Goal: Task Accomplishment & Management: Complete application form

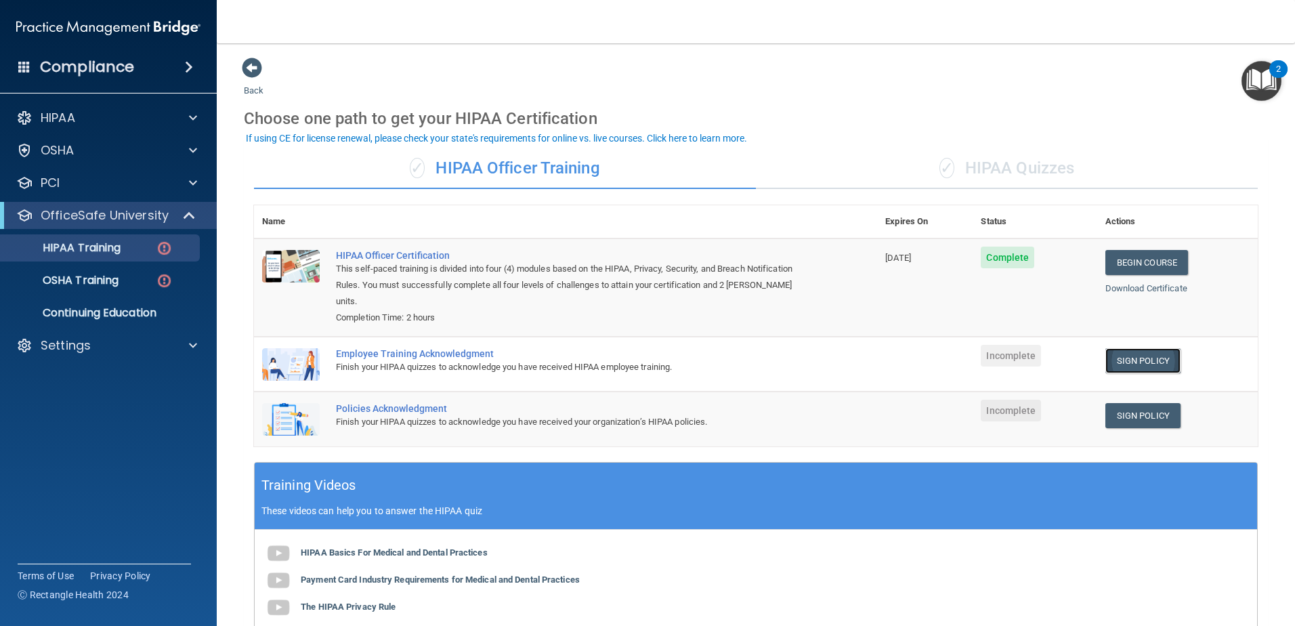
click at [1134, 363] on link "Sign Policy" at bounding box center [1142, 360] width 75 height 25
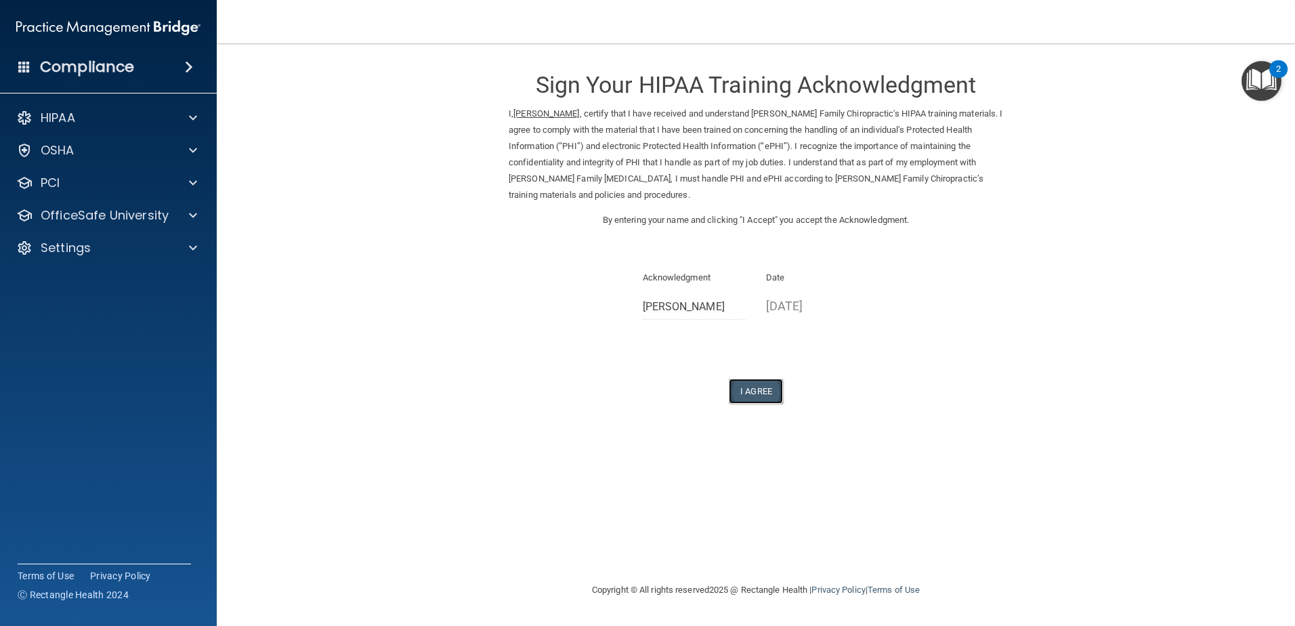
click at [761, 391] on button "I Agree" at bounding box center [756, 391] width 54 height 25
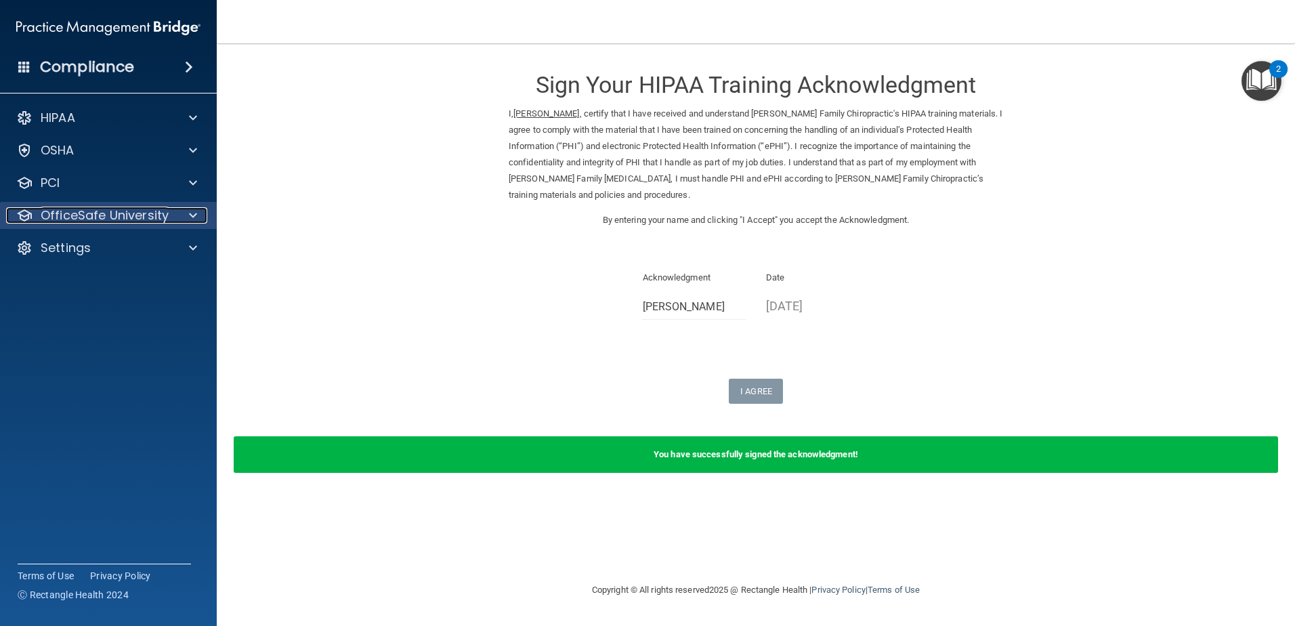
click at [146, 219] on p "OfficeSafe University" at bounding box center [105, 215] width 128 height 16
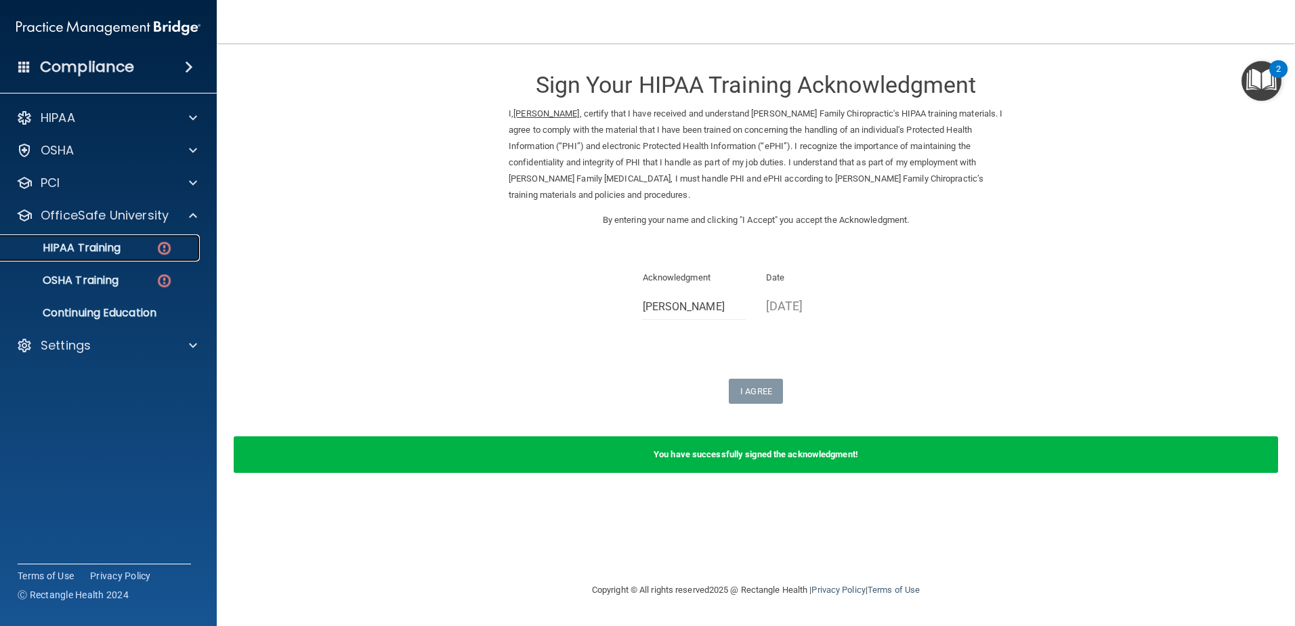
click at [153, 248] on div "HIPAA Training" at bounding box center [101, 248] width 185 height 14
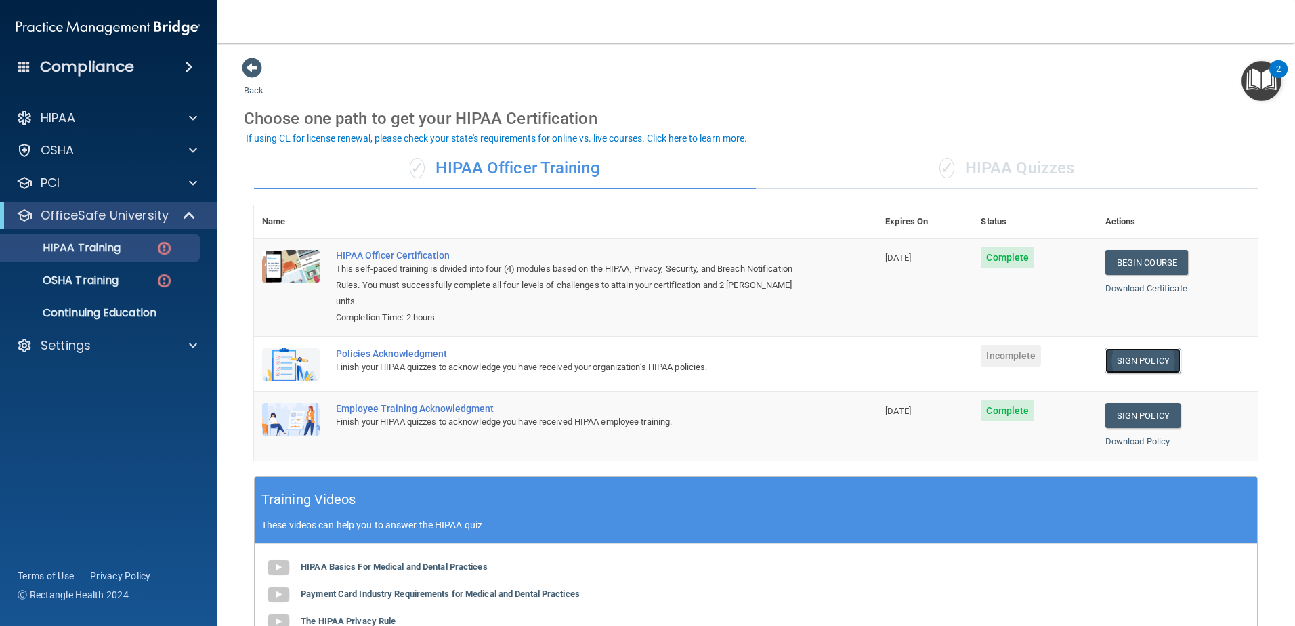
click at [1140, 360] on link "Sign Policy" at bounding box center [1142, 360] width 75 height 25
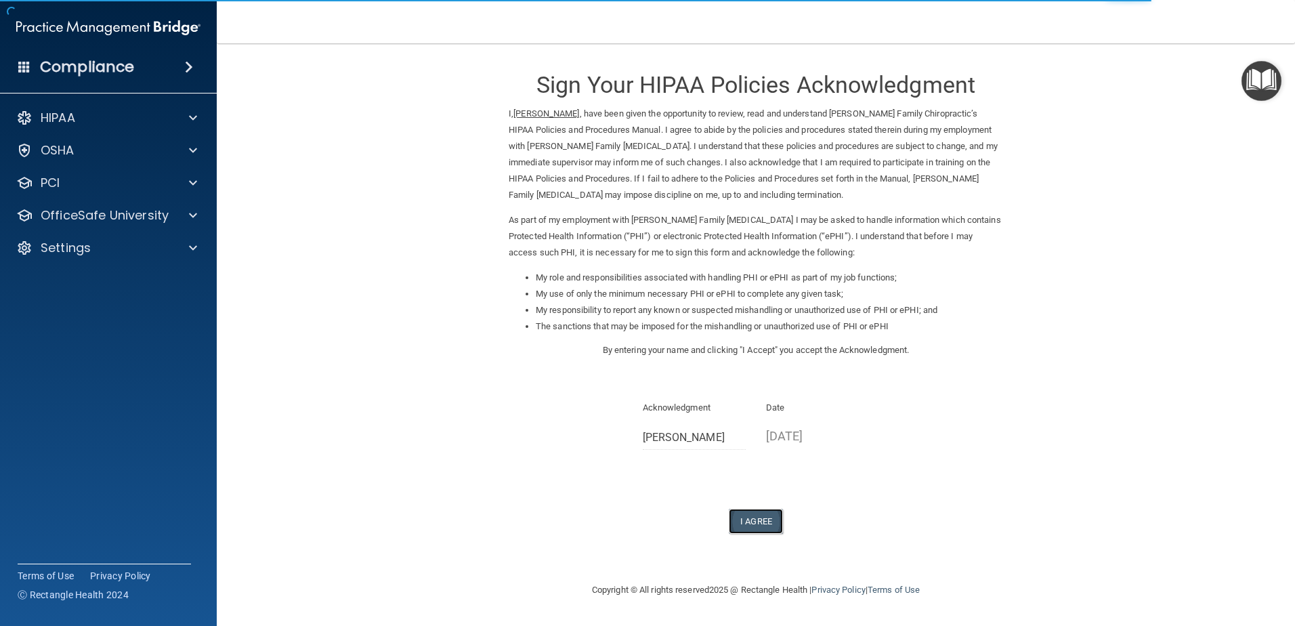
click at [759, 520] on button "I Agree" at bounding box center [756, 521] width 54 height 25
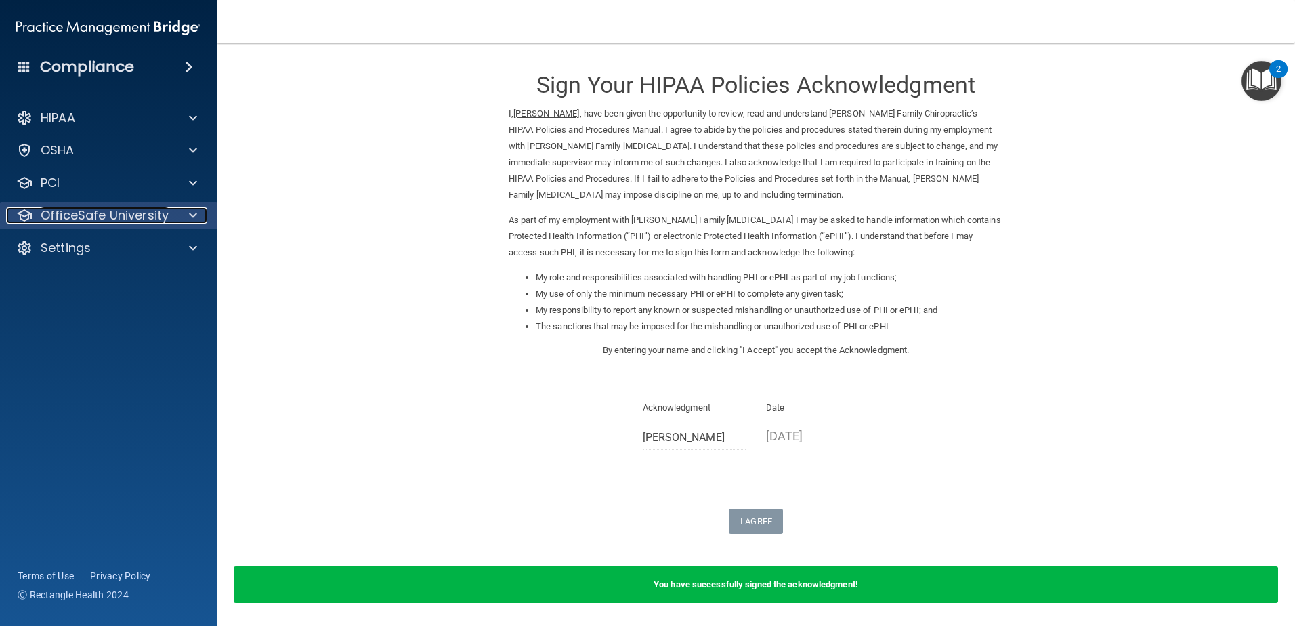
click at [119, 215] on p "OfficeSafe University" at bounding box center [105, 215] width 128 height 16
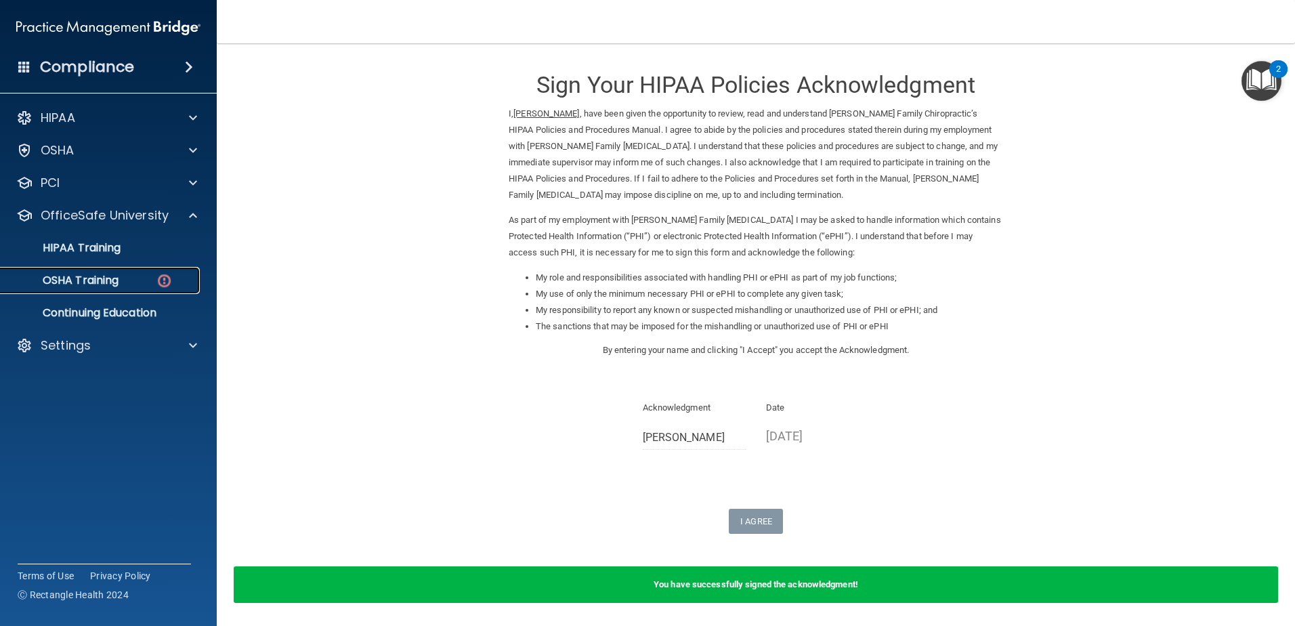
click at [155, 287] on link "OSHA Training" at bounding box center [92, 280] width 213 height 27
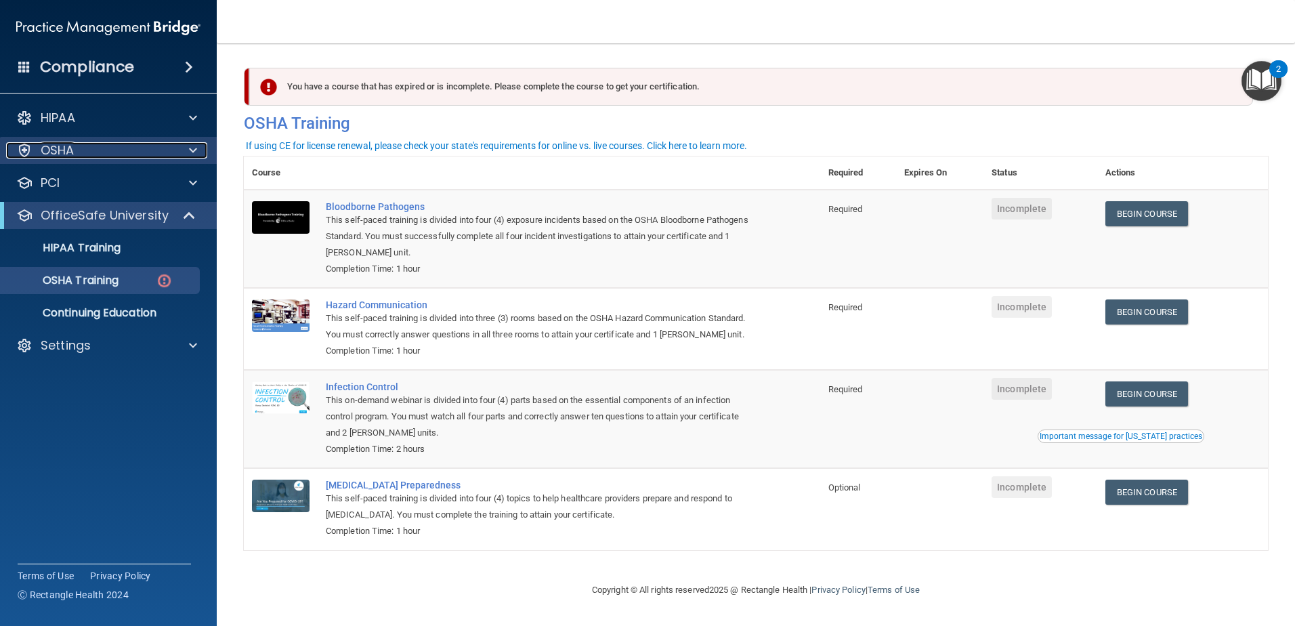
click at [114, 149] on div "OSHA" at bounding box center [90, 150] width 168 height 16
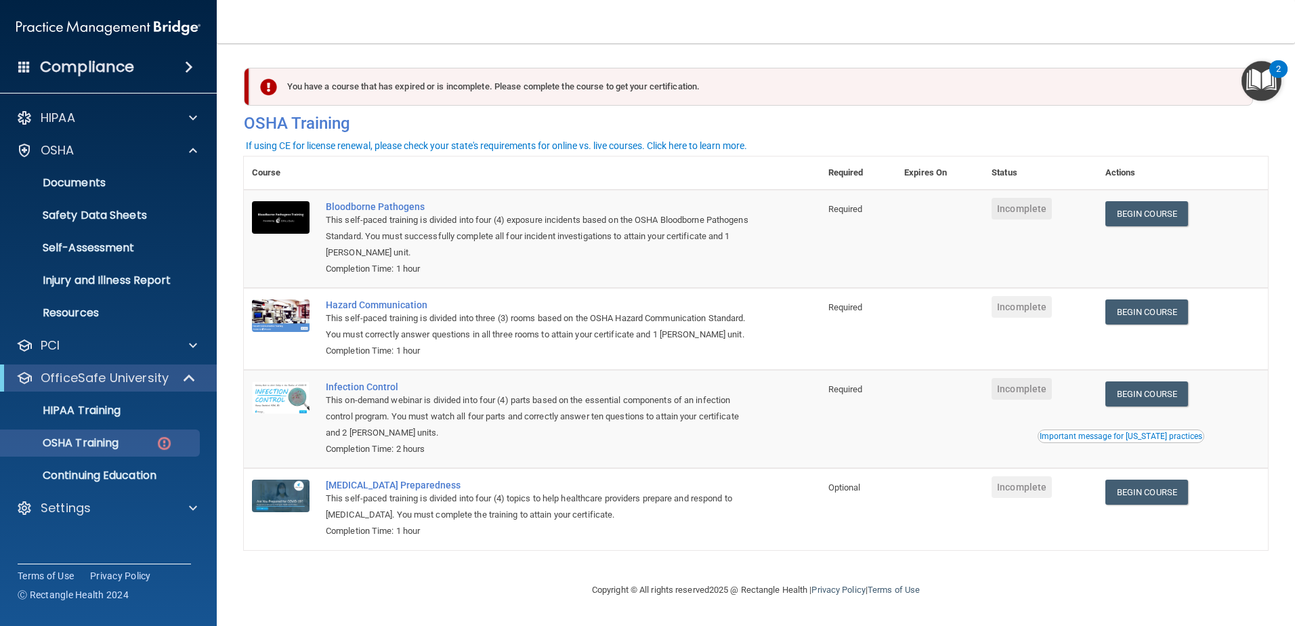
click at [1271, 73] on div "2" at bounding box center [1278, 69] width 18 height 18
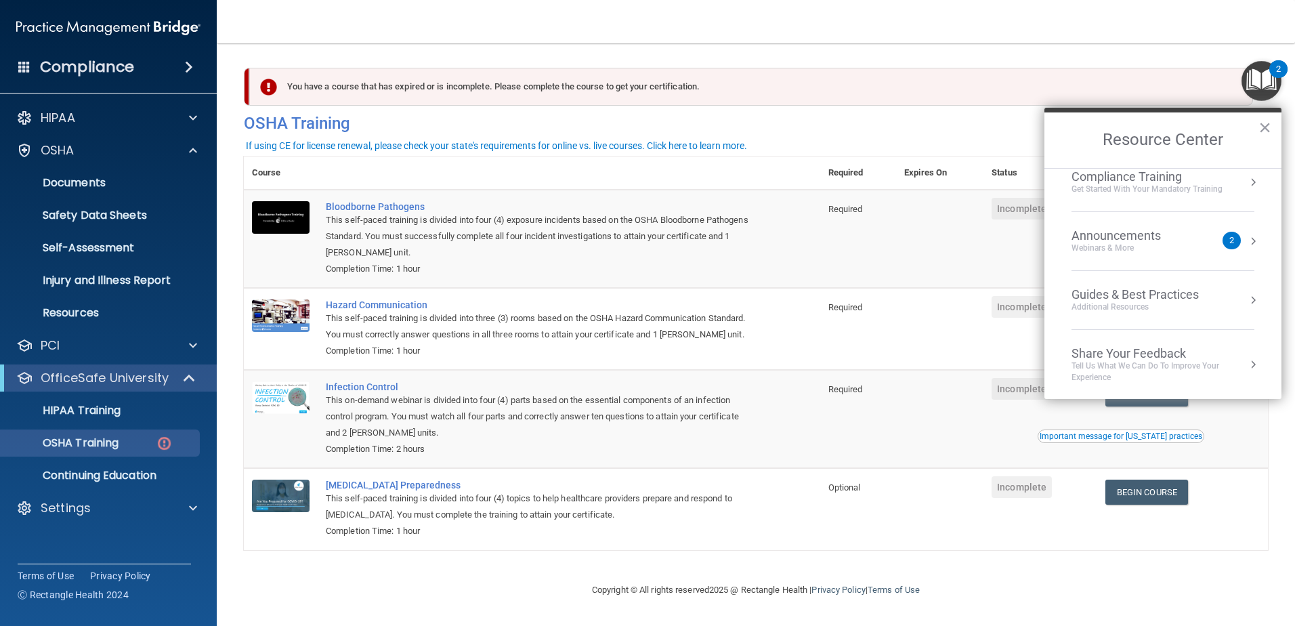
scroll to position [194, 0]
click at [1142, 236] on div "Announcements" at bounding box center [1129, 234] width 116 height 15
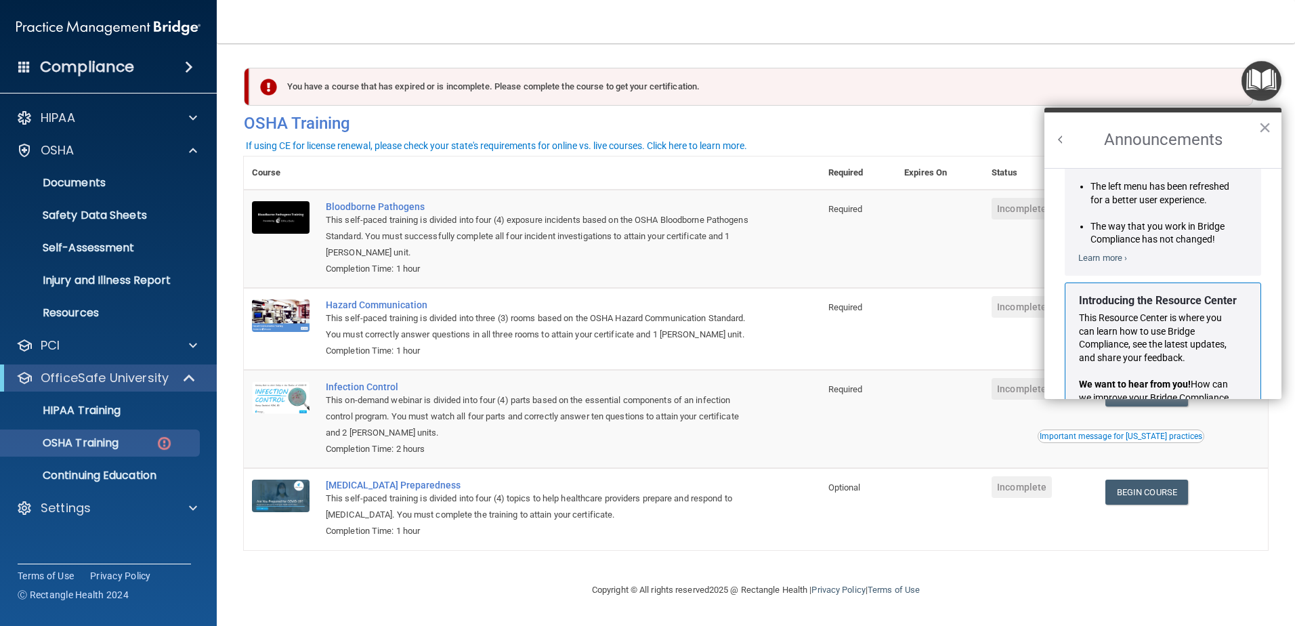
scroll to position [0, 0]
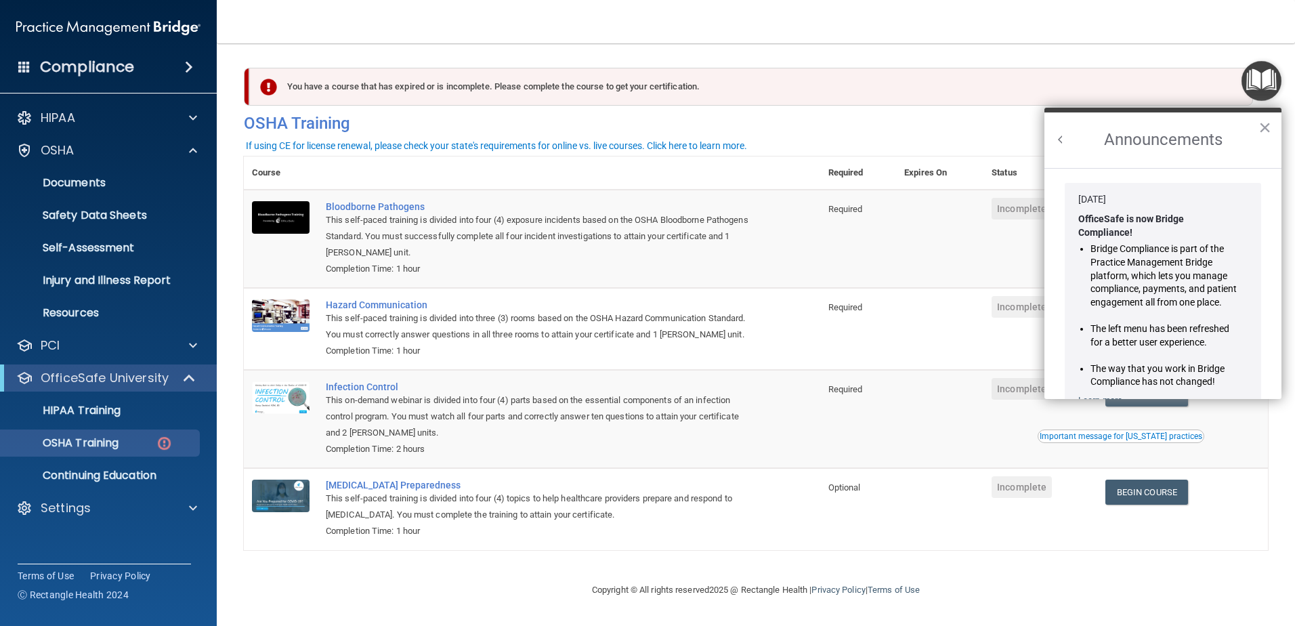
click at [1060, 139] on button "Back to Resource Center Home" at bounding box center [1061, 140] width 14 height 14
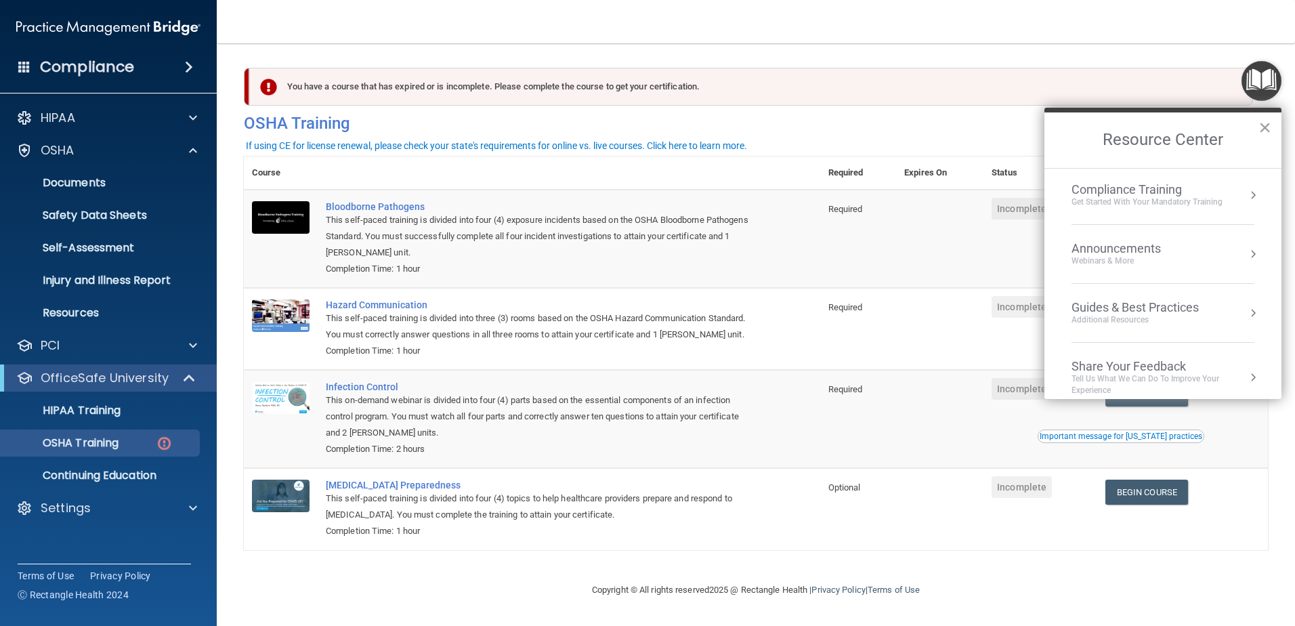
scroll to position [194, 0]
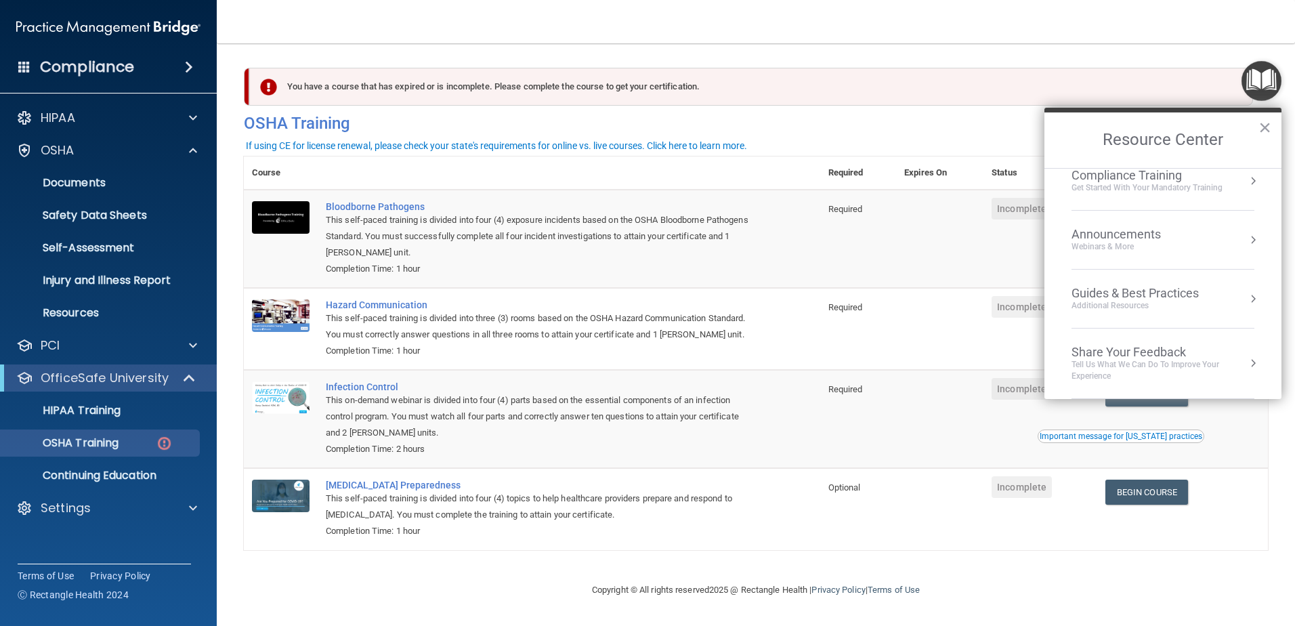
click at [1138, 179] on div "Compliance Training" at bounding box center [1146, 175] width 151 height 15
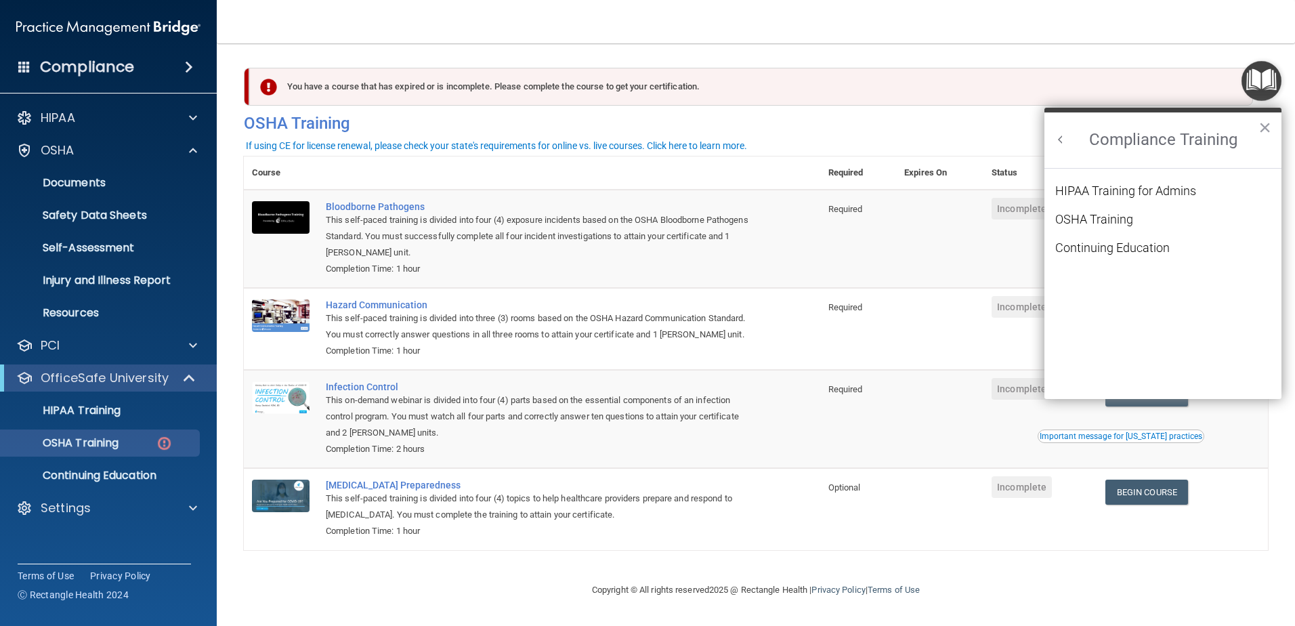
scroll to position [0, 0]
click at [1063, 137] on button "Back to Resource Center Home" at bounding box center [1061, 140] width 14 height 14
click at [1268, 123] on button "×" at bounding box center [1264, 127] width 13 height 22
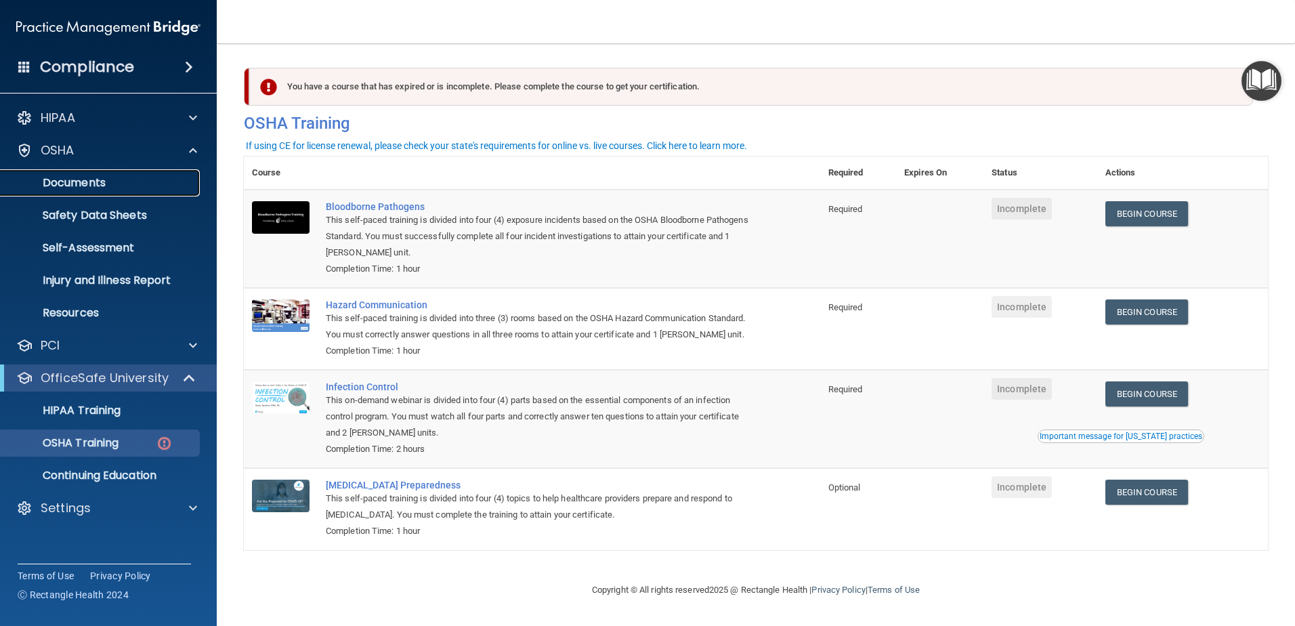
click at [79, 183] on p "Documents" at bounding box center [101, 183] width 185 height 14
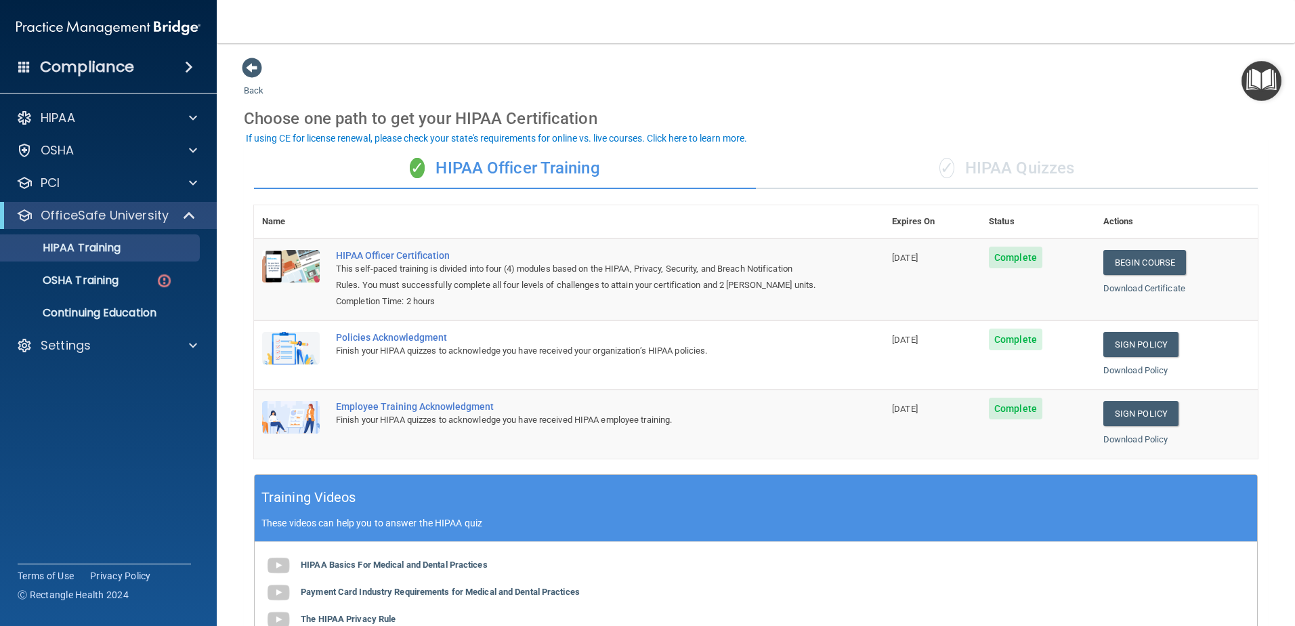
click at [559, 33] on nav "Toggle navigation Duane Patrick IV dpatrickiv@gmail.com Manage My Enterprise Mc…" at bounding box center [756, 21] width 1078 height 43
click at [190, 62] on span at bounding box center [189, 67] width 8 height 16
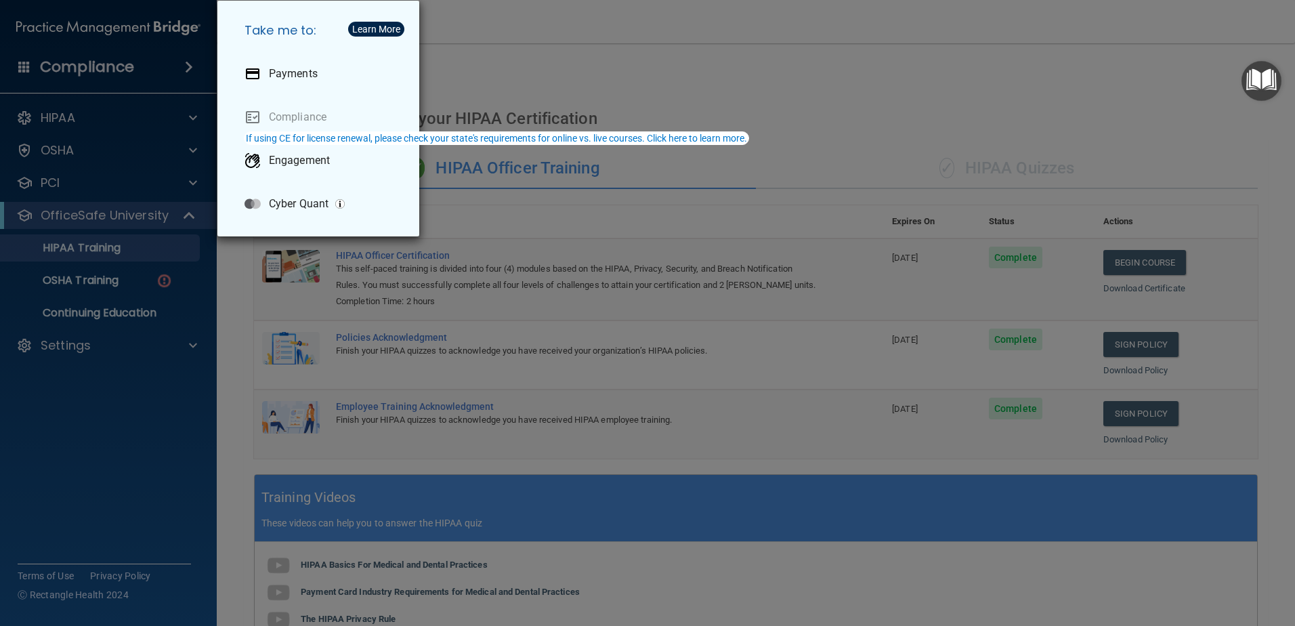
click at [584, 44] on div "Take me to: Payments Compliance Engagement Cyber Quant" at bounding box center [647, 313] width 1295 height 626
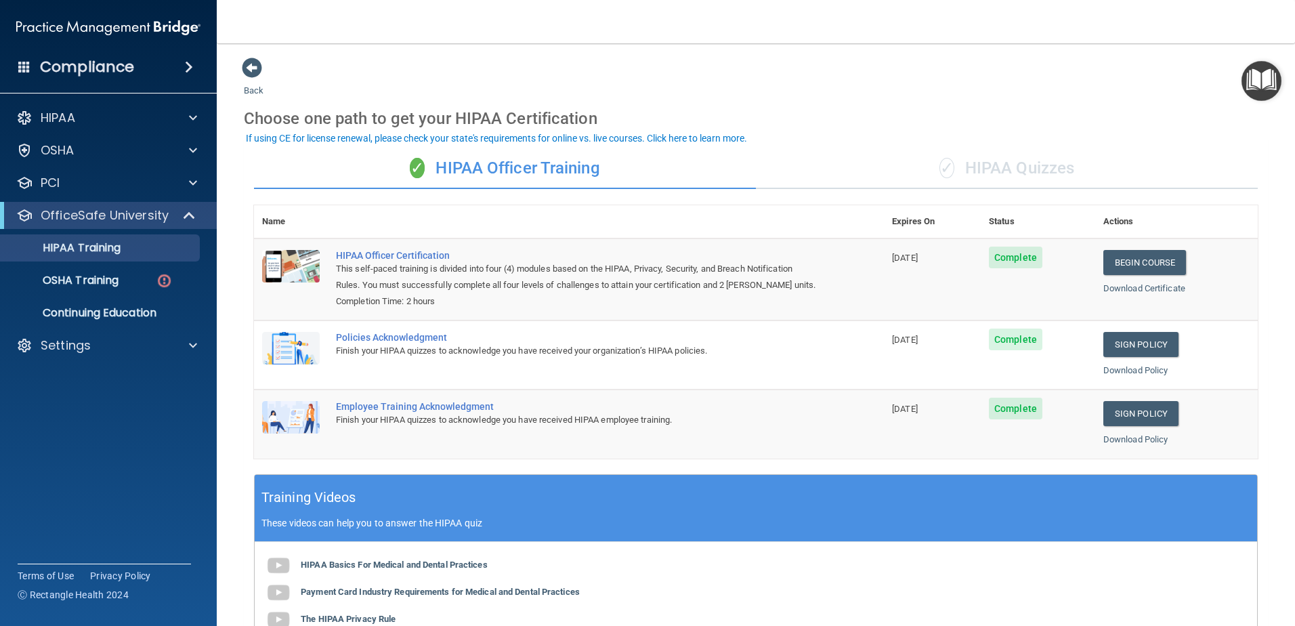
click at [21, 62] on span at bounding box center [24, 66] width 12 height 12
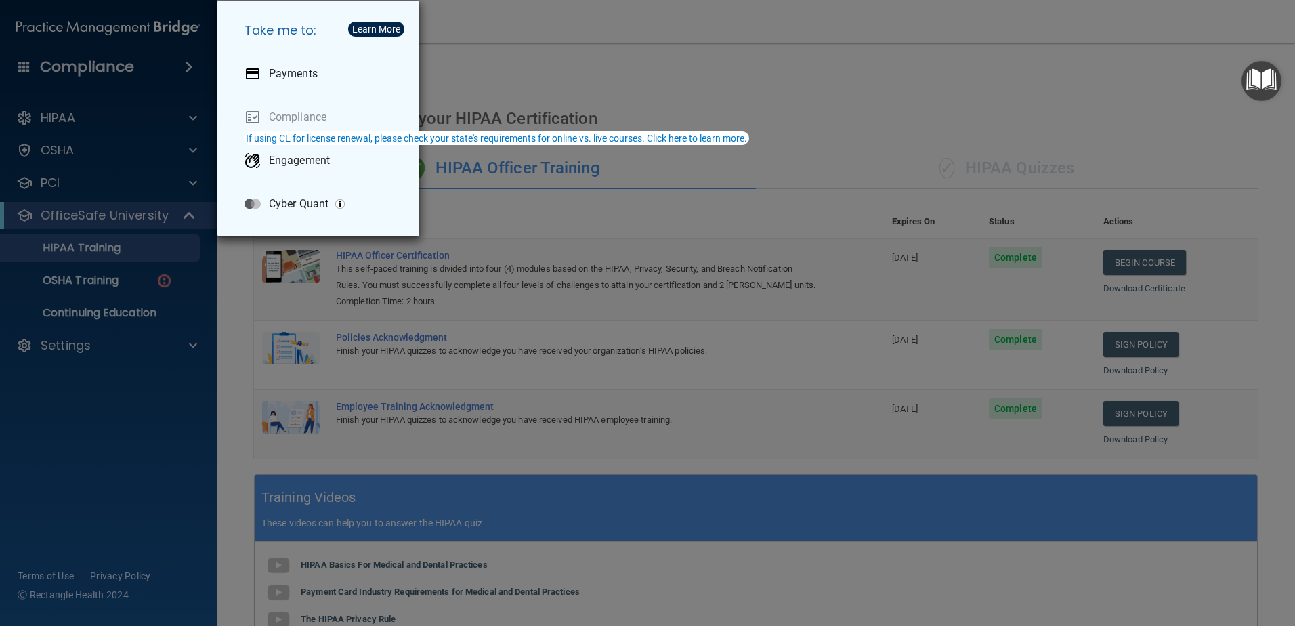
click at [597, 71] on div "Take me to: Payments Compliance Engagement Cyber Quant" at bounding box center [647, 313] width 1295 height 626
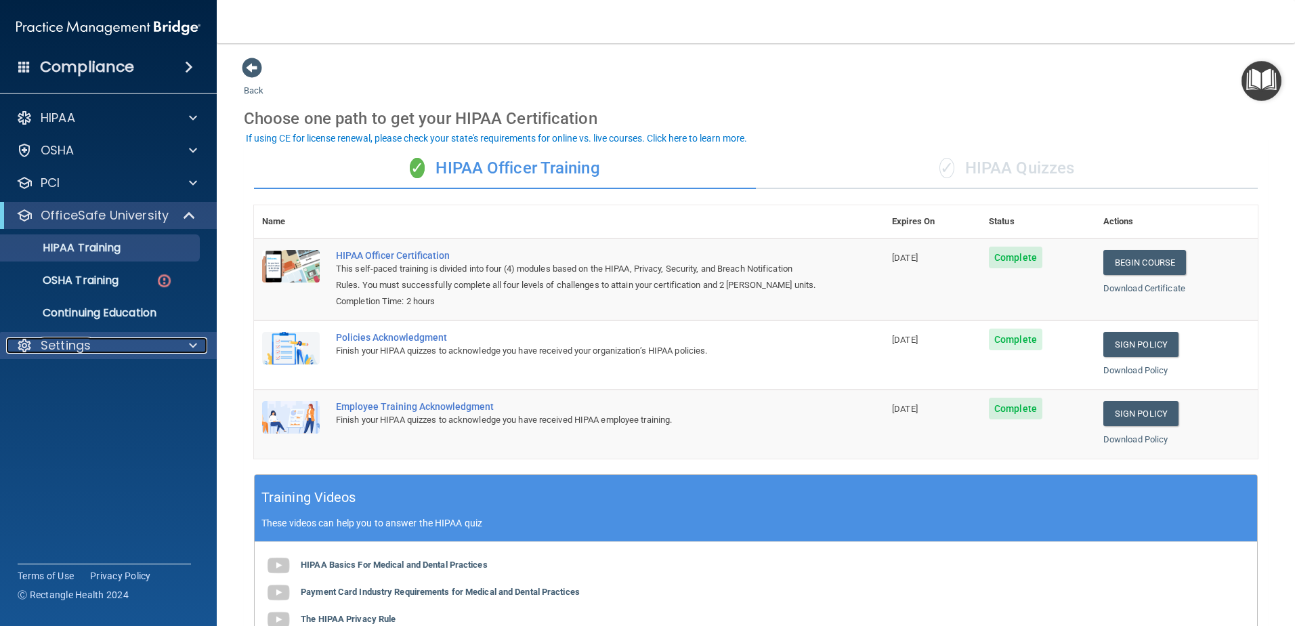
click at [192, 346] on span at bounding box center [193, 345] width 8 height 16
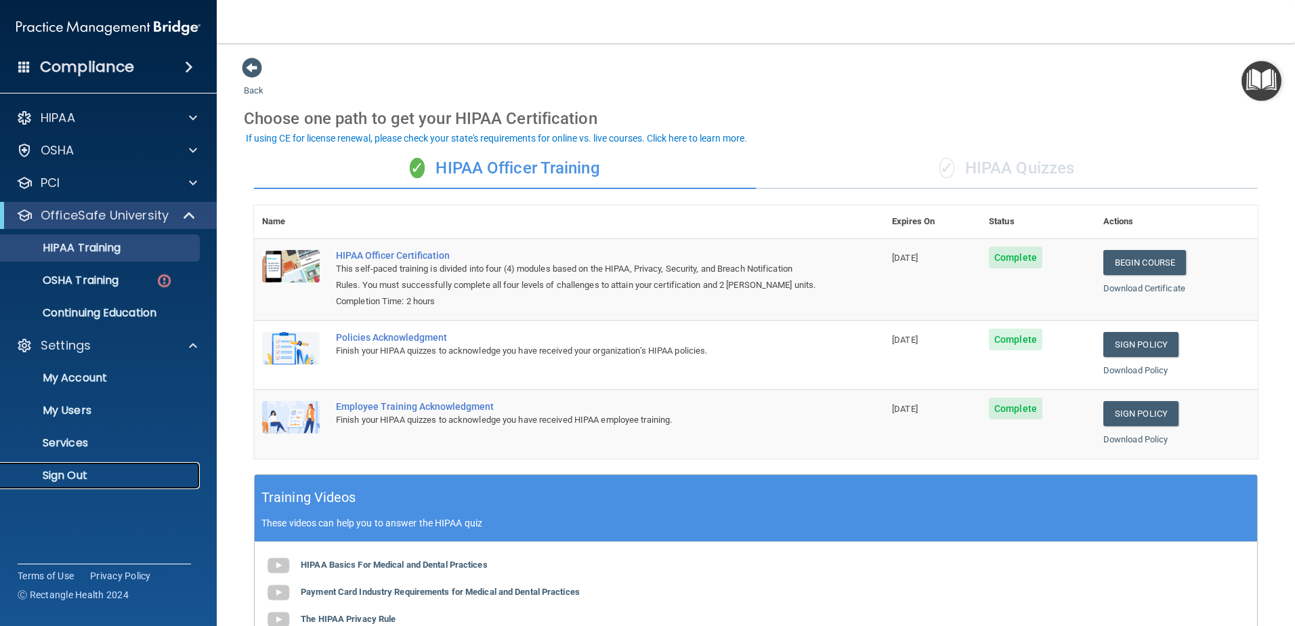
click at [163, 472] on p "Sign Out" at bounding box center [101, 476] width 185 height 14
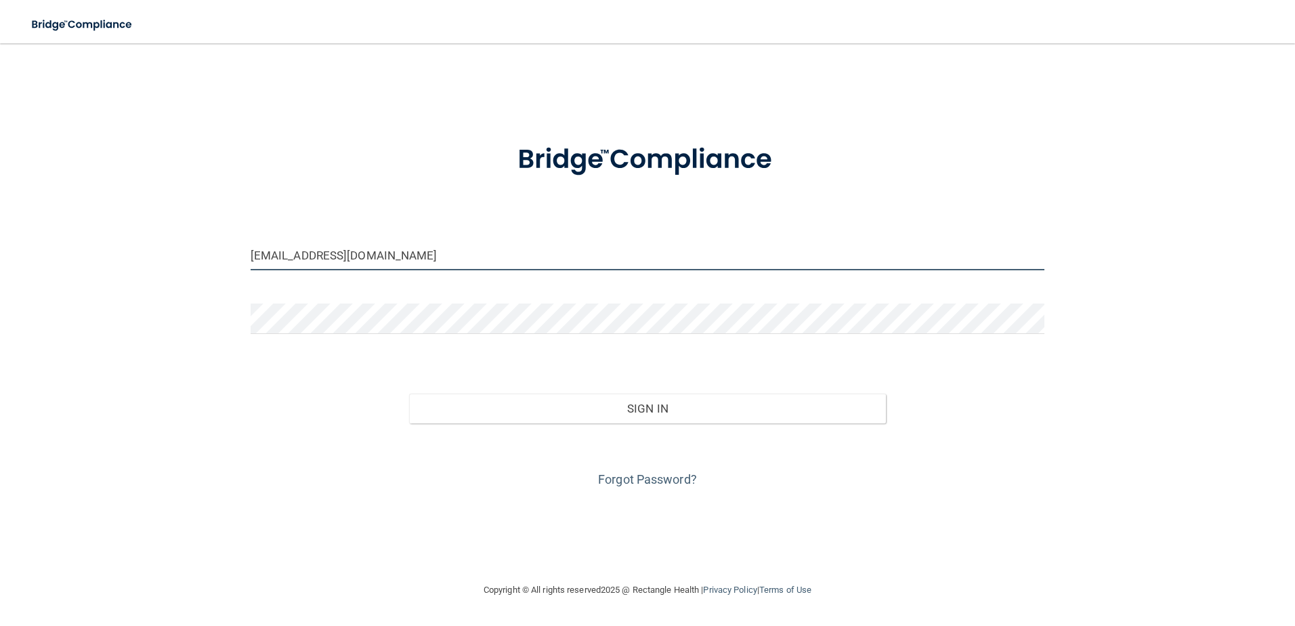
click at [373, 260] on input "dpatrickiv@gmail.com" at bounding box center [648, 255] width 794 height 30
type input "[EMAIL_ADDRESS][DOMAIN_NAME]"
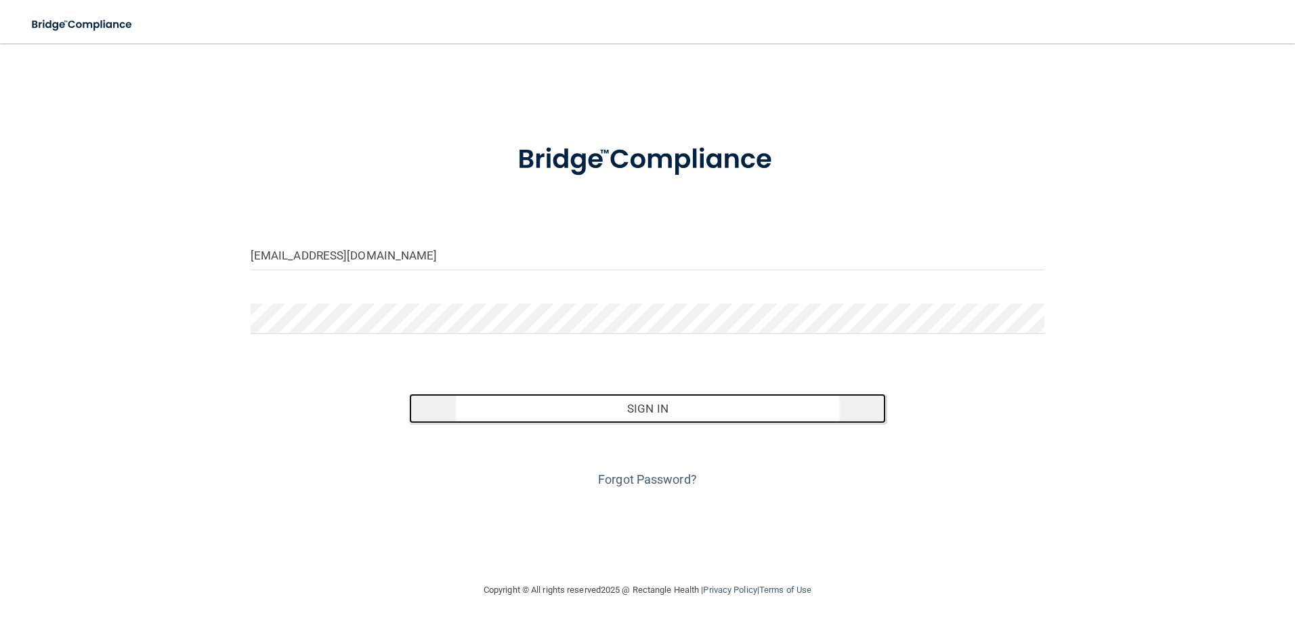
click at [626, 411] on button "Sign In" at bounding box center [647, 408] width 477 height 30
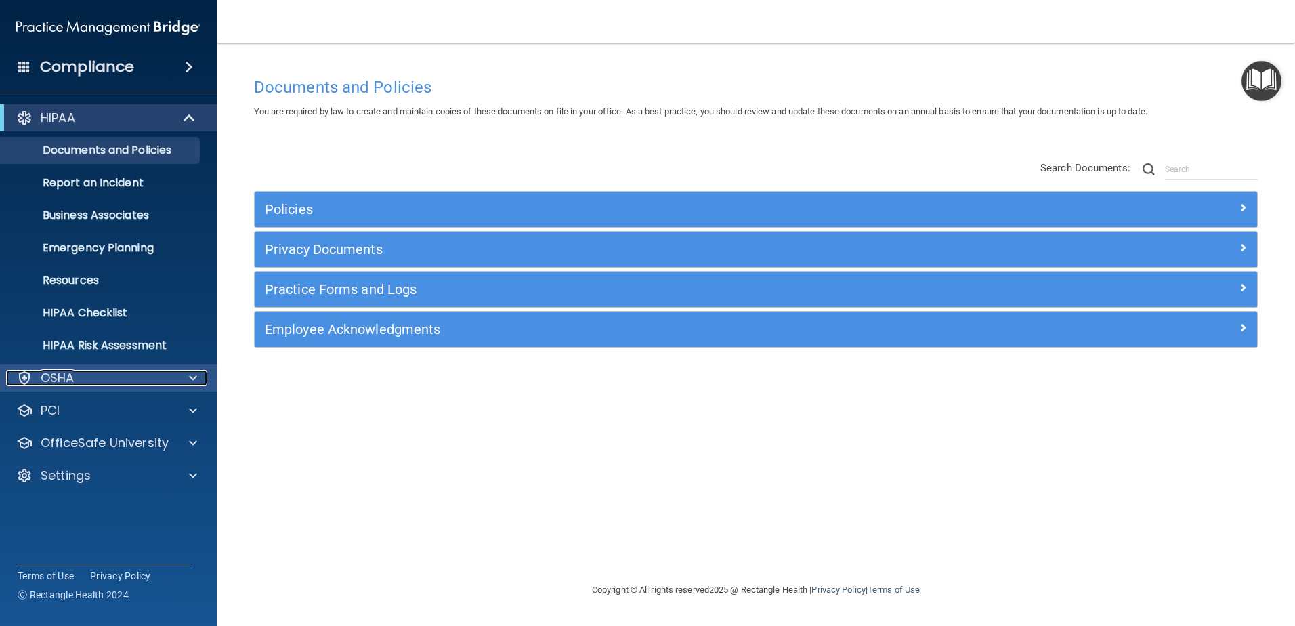
click at [106, 379] on div "OSHA" at bounding box center [90, 378] width 168 height 16
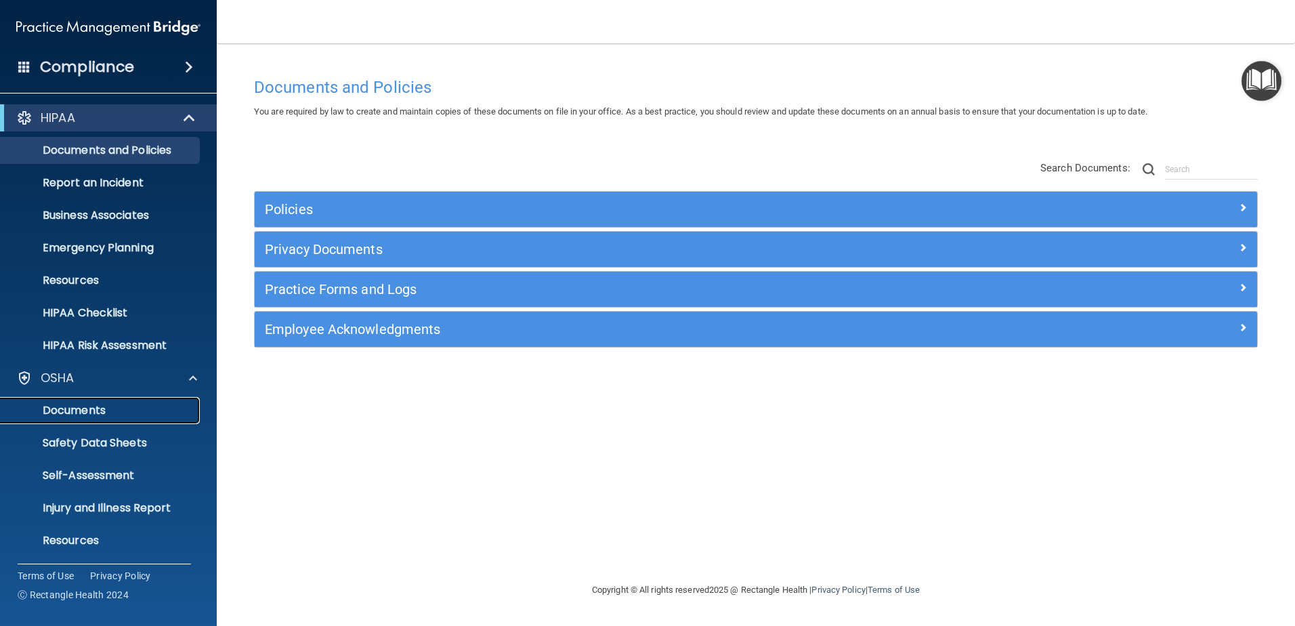
click at [127, 407] on p "Documents" at bounding box center [101, 411] width 185 height 14
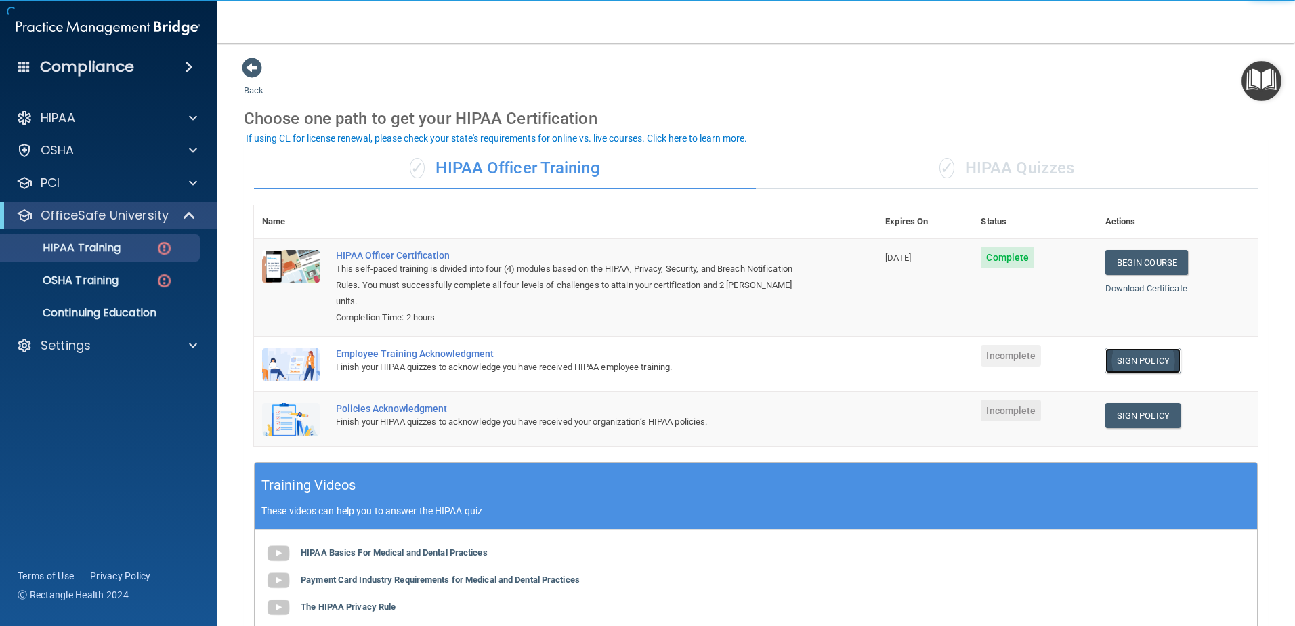
click at [1123, 360] on link "Sign Policy" at bounding box center [1142, 360] width 75 height 25
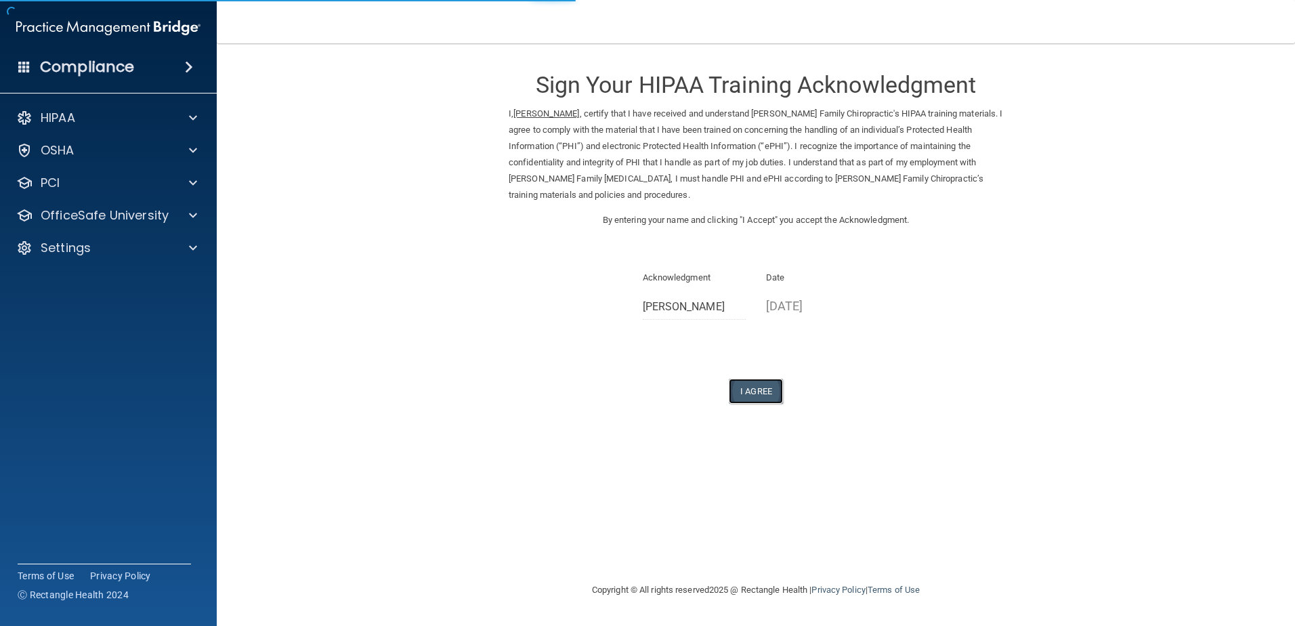
click at [762, 392] on button "I Agree" at bounding box center [756, 391] width 54 height 25
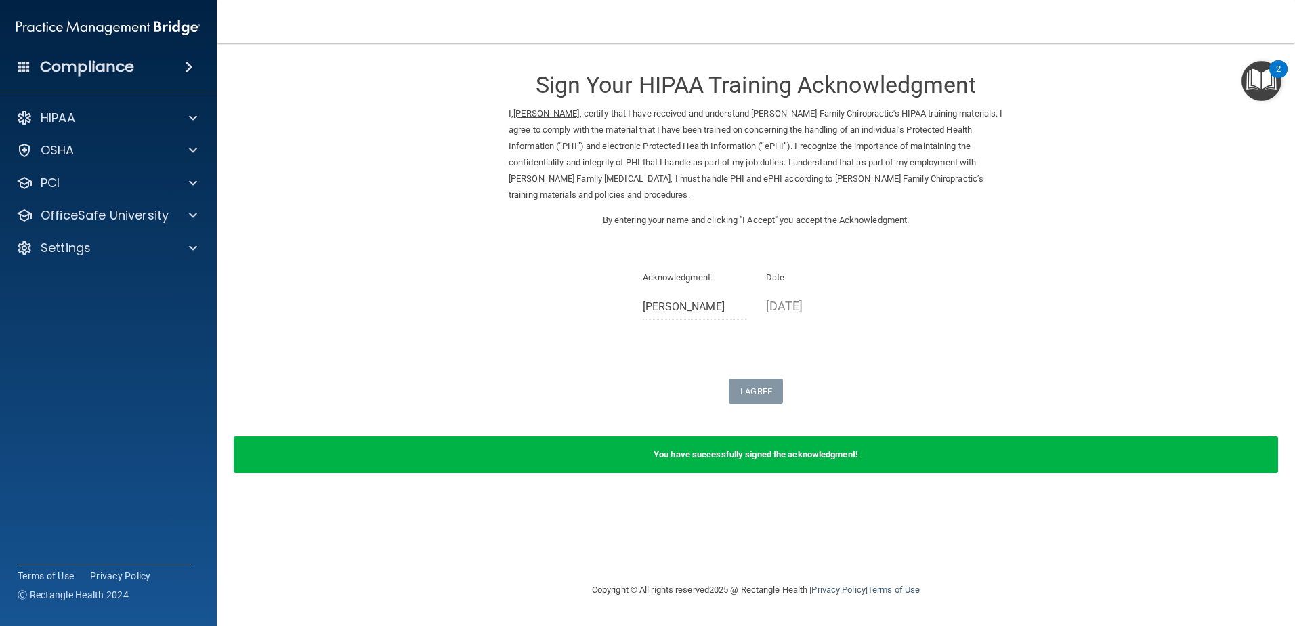
click at [1262, 79] on img "Open Resource Center, 2 new notifications" at bounding box center [1261, 81] width 40 height 40
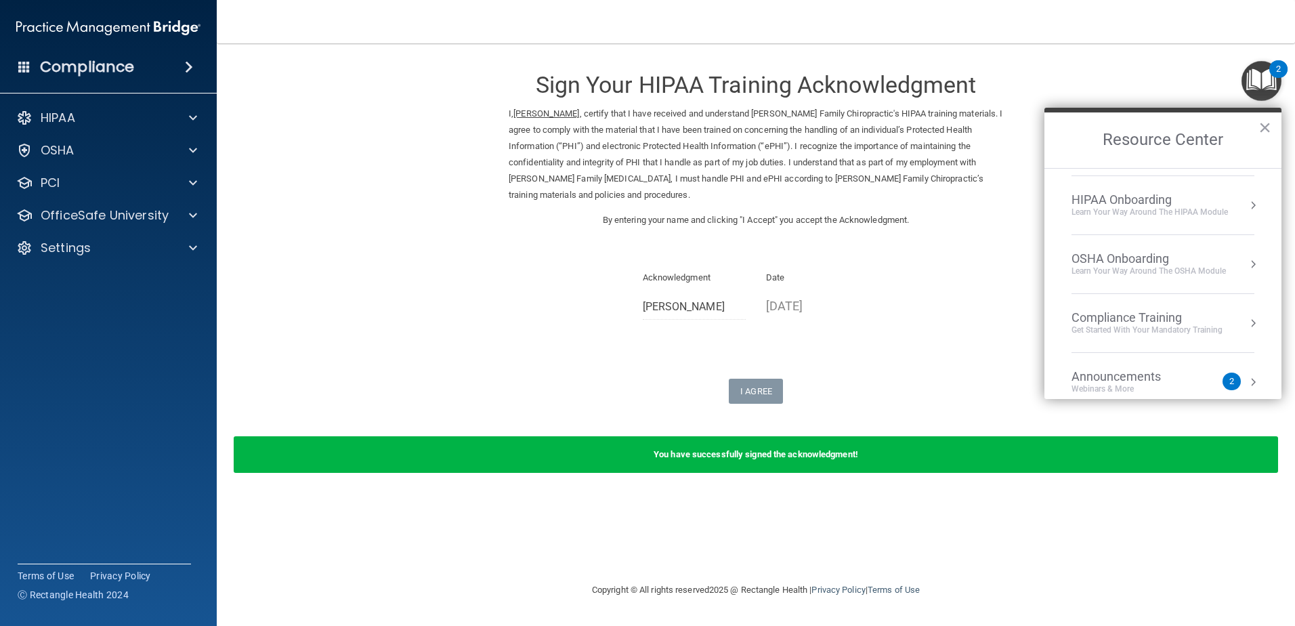
scroll to position [135, 0]
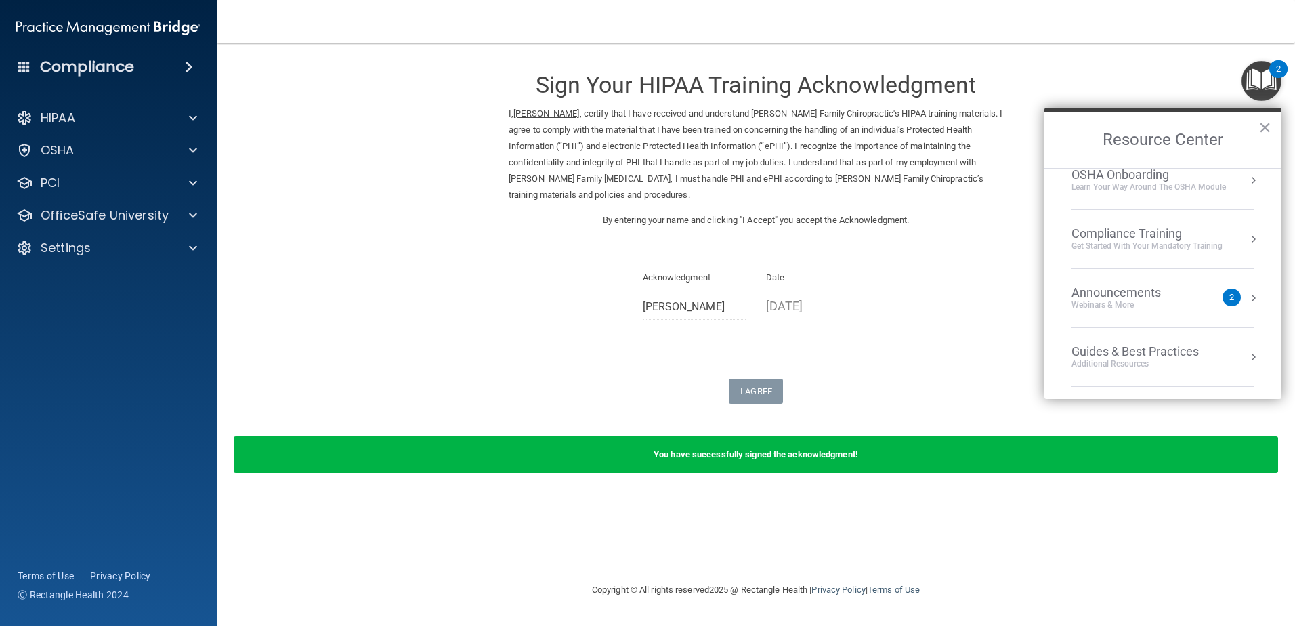
click at [1176, 293] on div "Announcements" at bounding box center [1129, 292] width 116 height 15
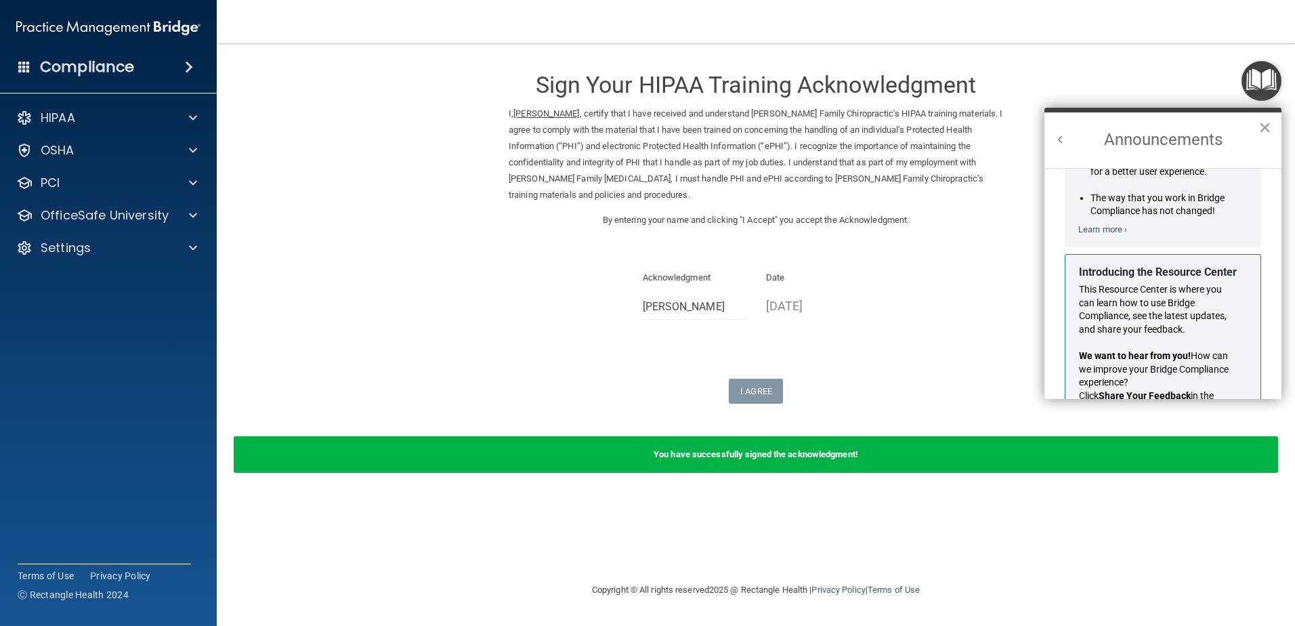
scroll to position [0, 0]
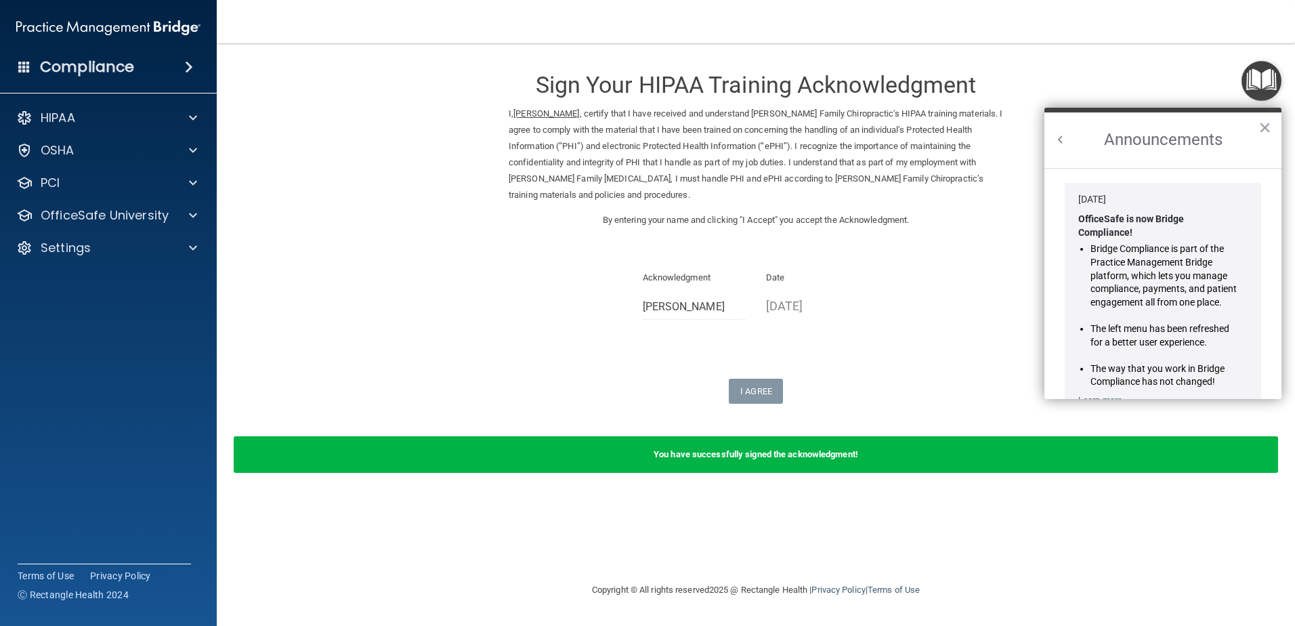
click at [1065, 137] on button "Back to Resource Center Home" at bounding box center [1061, 140] width 14 height 14
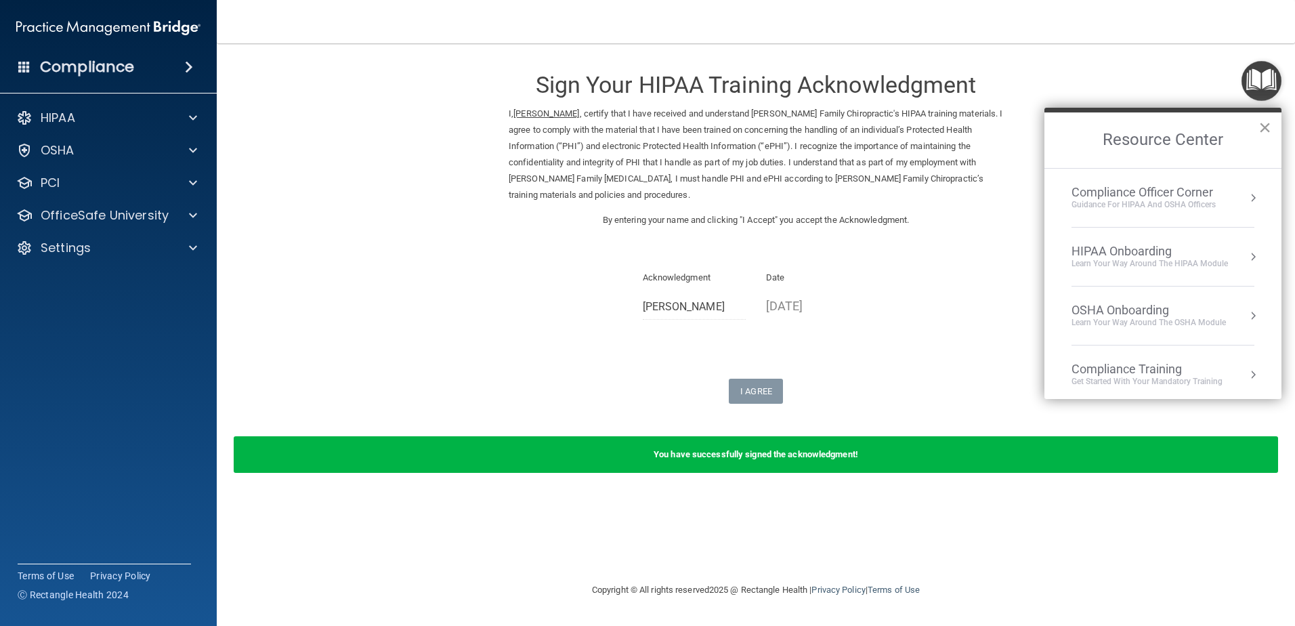
click at [1265, 121] on button "×" at bounding box center [1264, 127] width 13 height 22
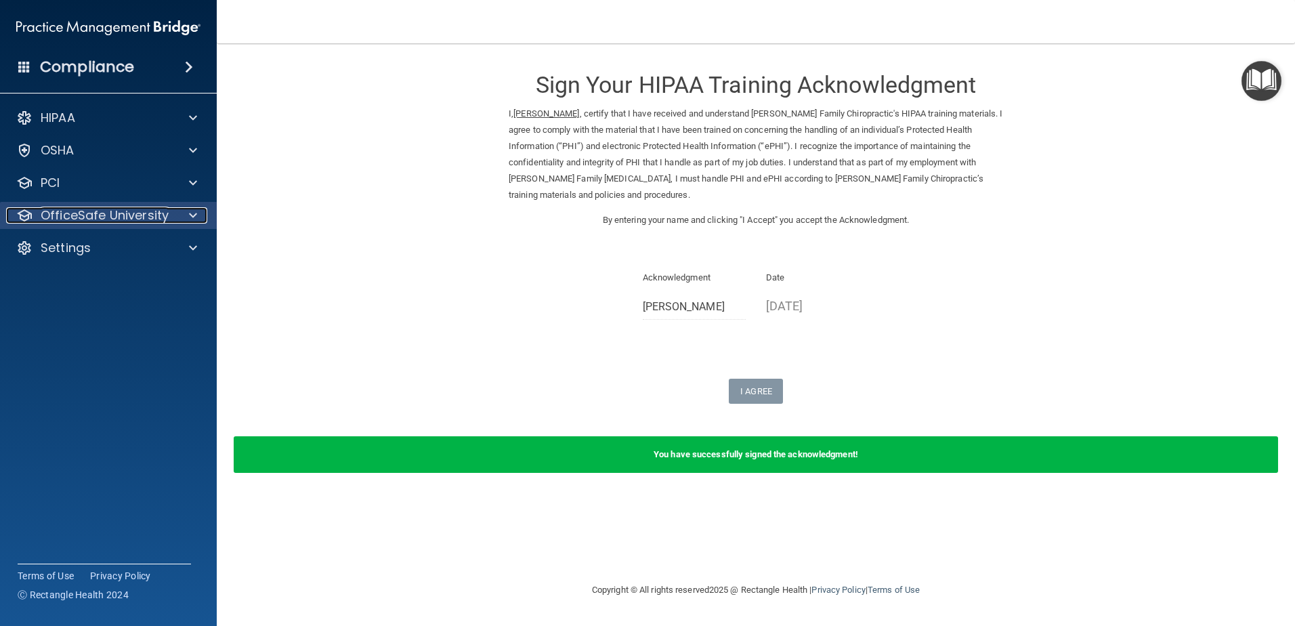
click at [135, 214] on p "OfficeSafe University" at bounding box center [105, 215] width 128 height 16
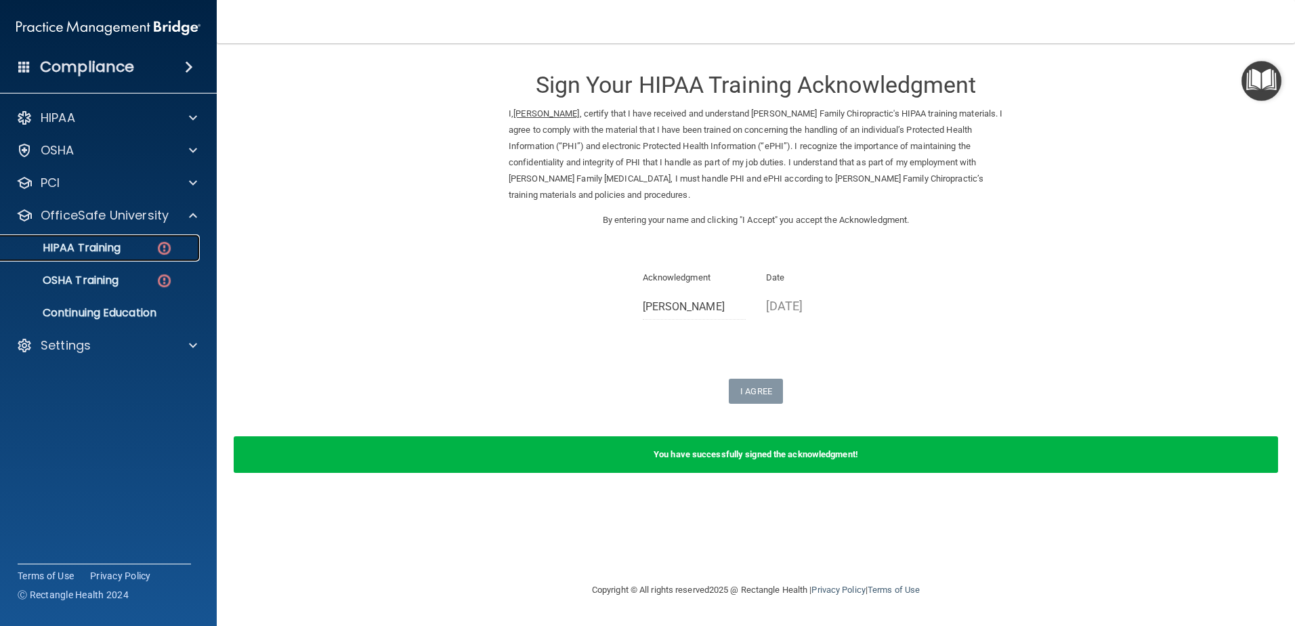
click at [147, 242] on link "HIPAA Training" at bounding box center [92, 247] width 213 height 27
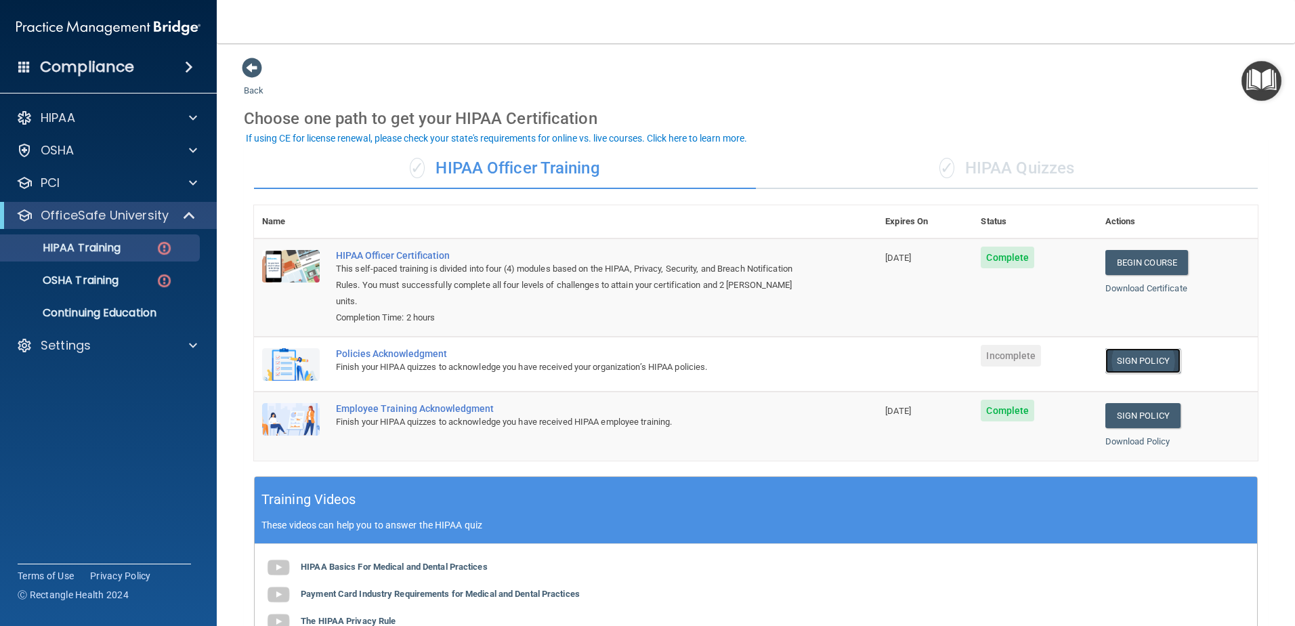
click at [1118, 358] on link "Sign Policy" at bounding box center [1142, 360] width 75 height 25
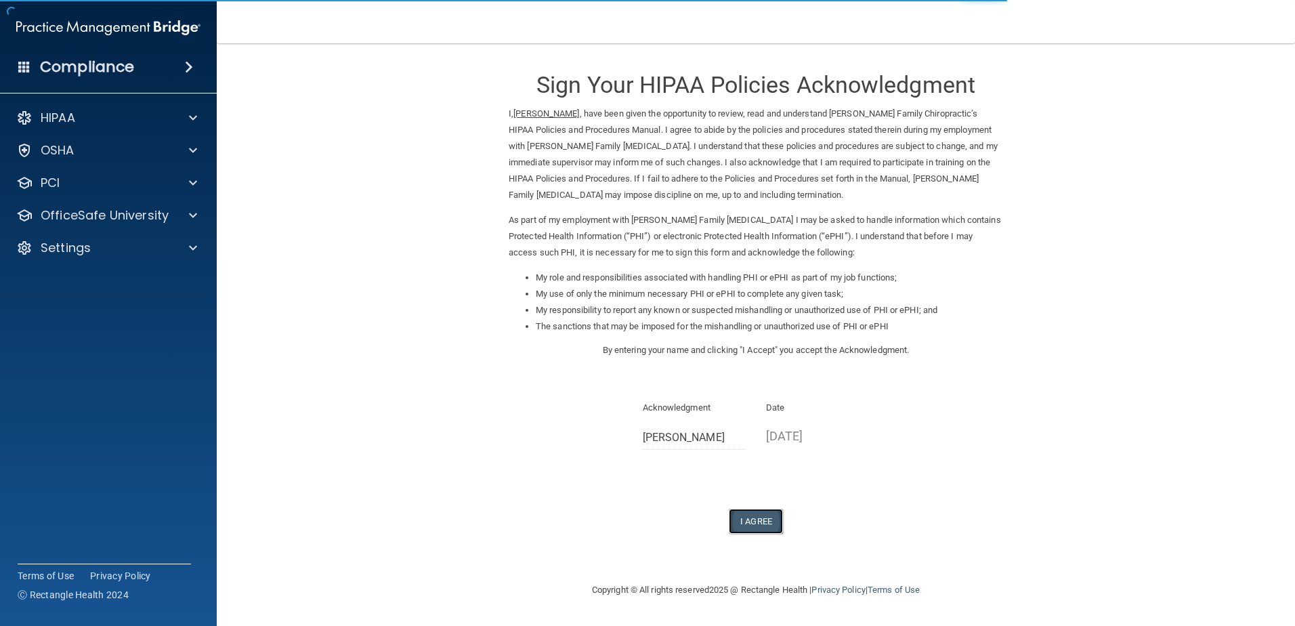
click at [768, 520] on button "I Agree" at bounding box center [756, 521] width 54 height 25
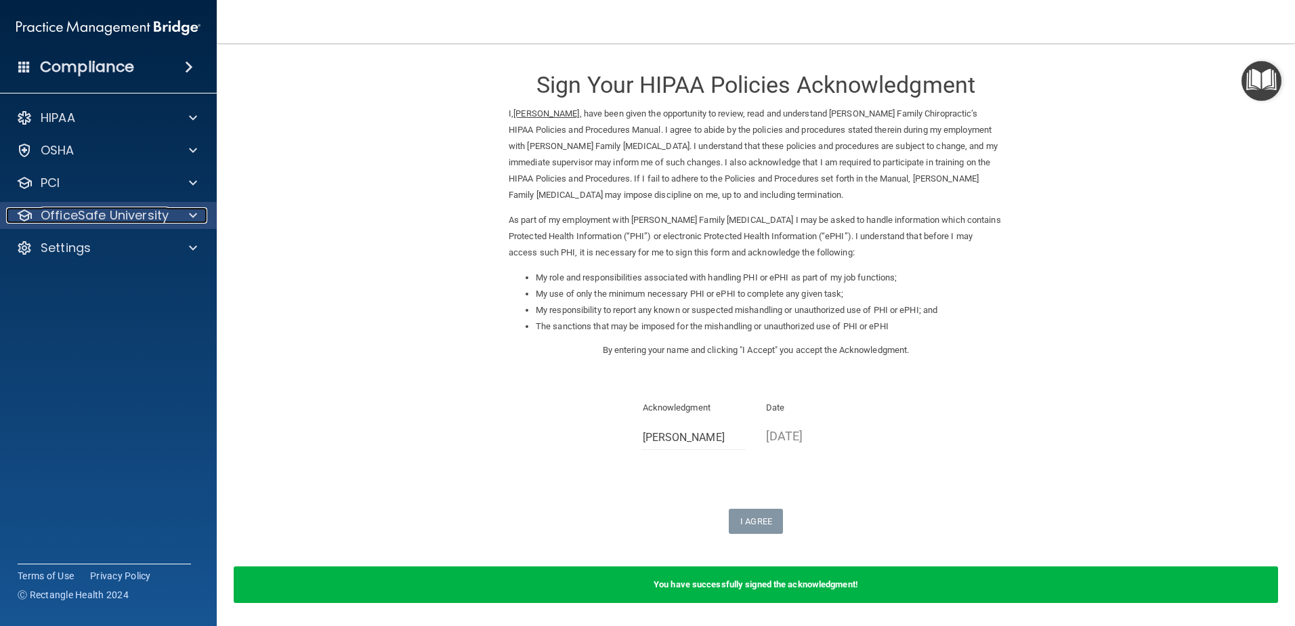
click at [121, 212] on p "OfficeSafe University" at bounding box center [105, 215] width 128 height 16
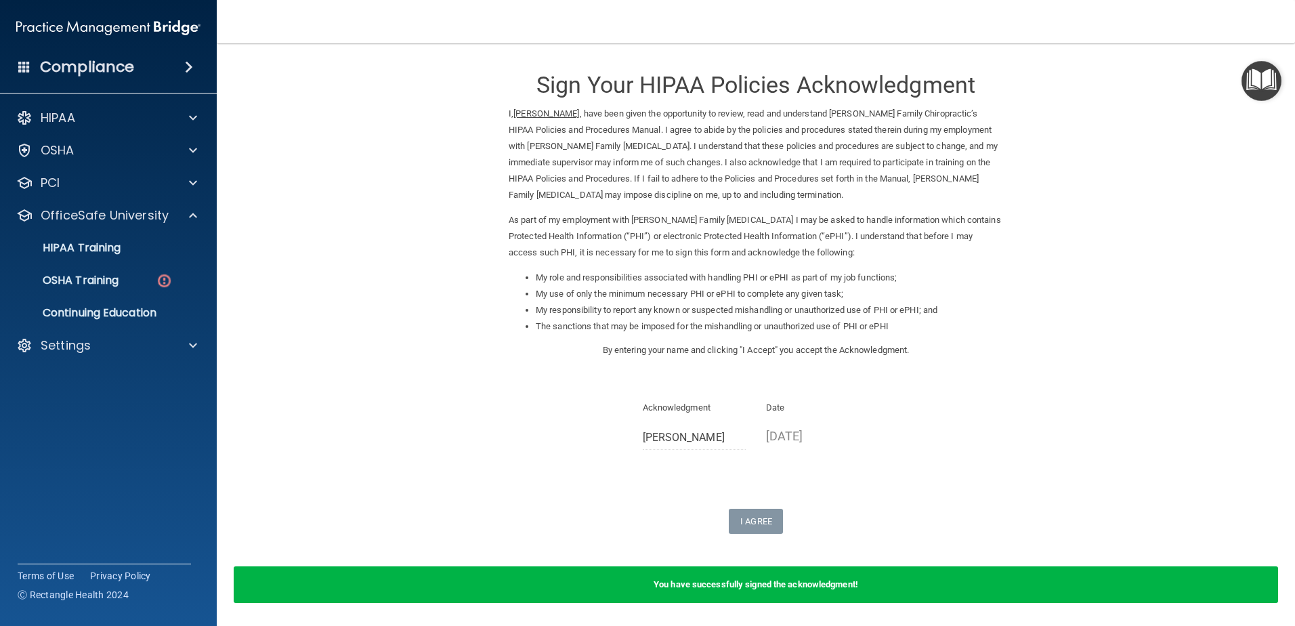
click at [659, 582] on b "You have successfully signed the acknowledgment!" at bounding box center [756, 584] width 205 height 10
click at [119, 246] on p "HIPAA Training" at bounding box center [65, 248] width 112 height 14
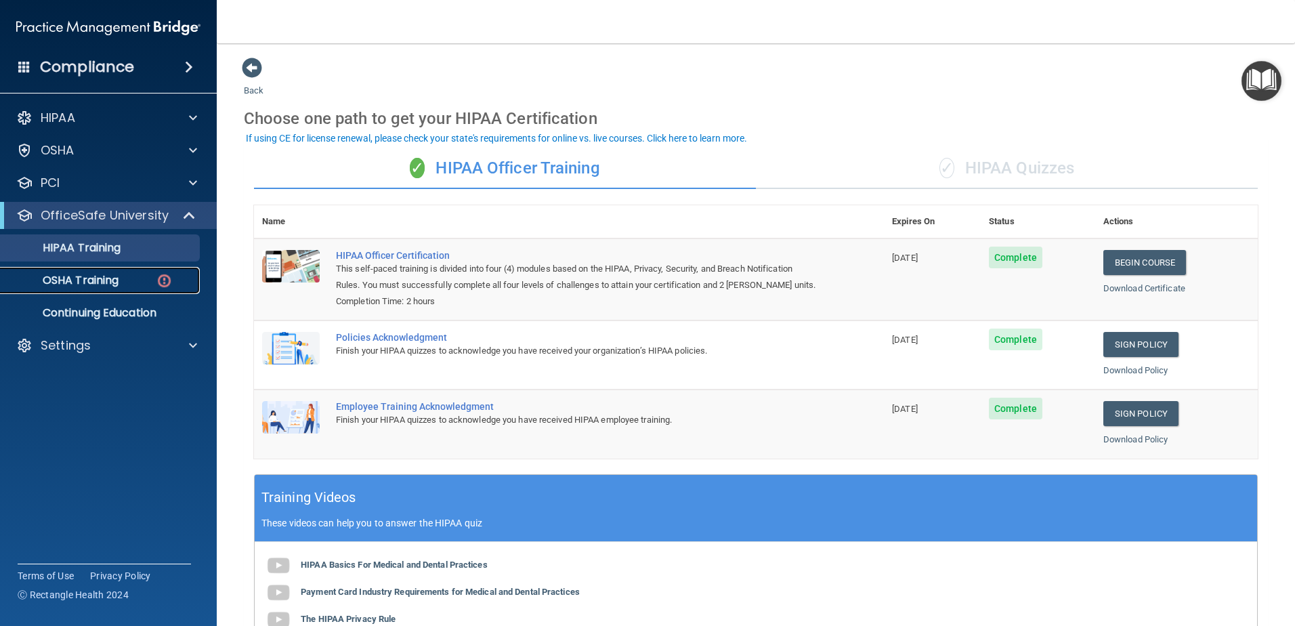
click at [129, 280] on div "OSHA Training" at bounding box center [101, 281] width 185 height 14
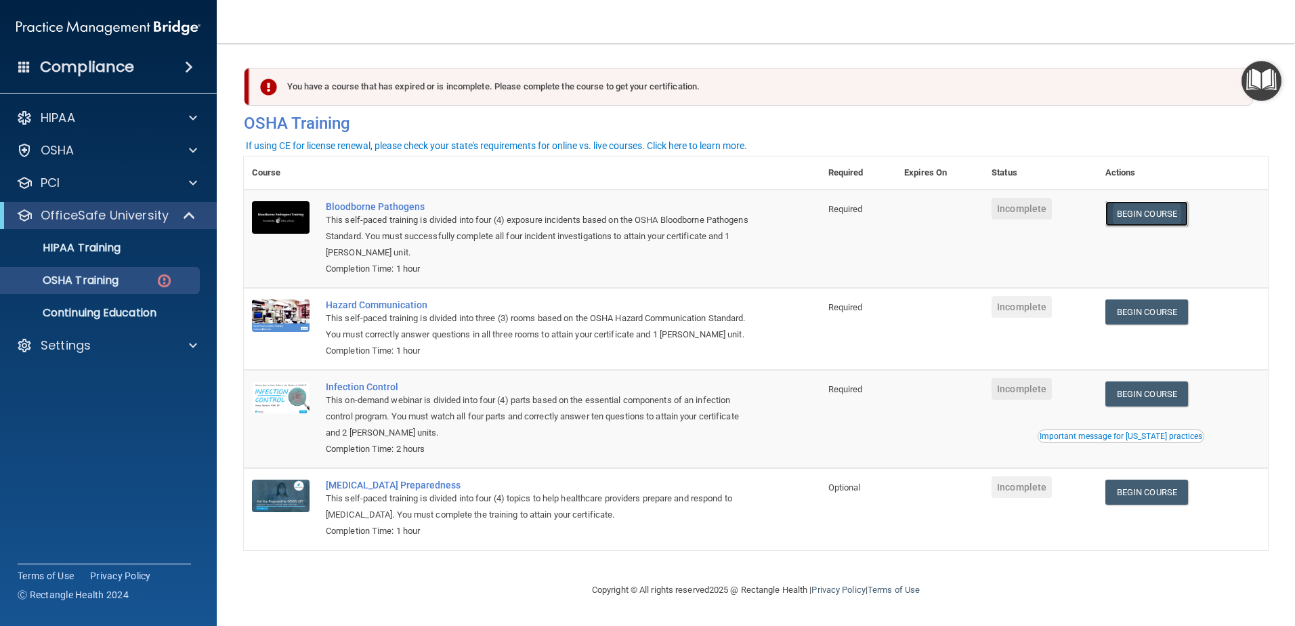
click at [1160, 215] on link "Begin Course" at bounding box center [1146, 213] width 83 height 25
